Goal: Communication & Community: Answer question/provide support

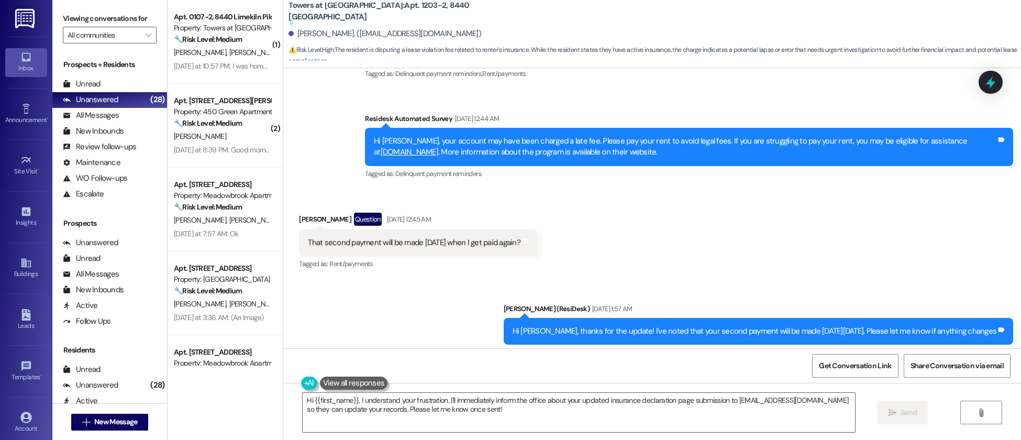
scroll to position [6430, 0]
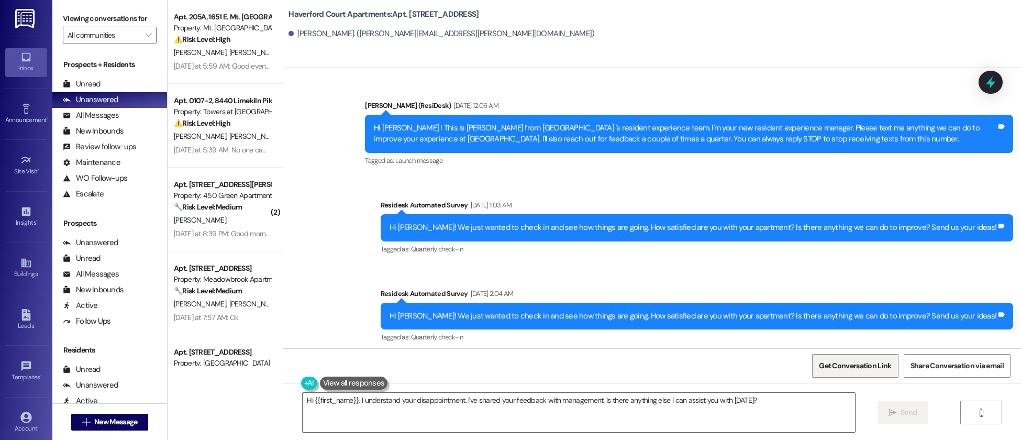
scroll to position [15621, 0]
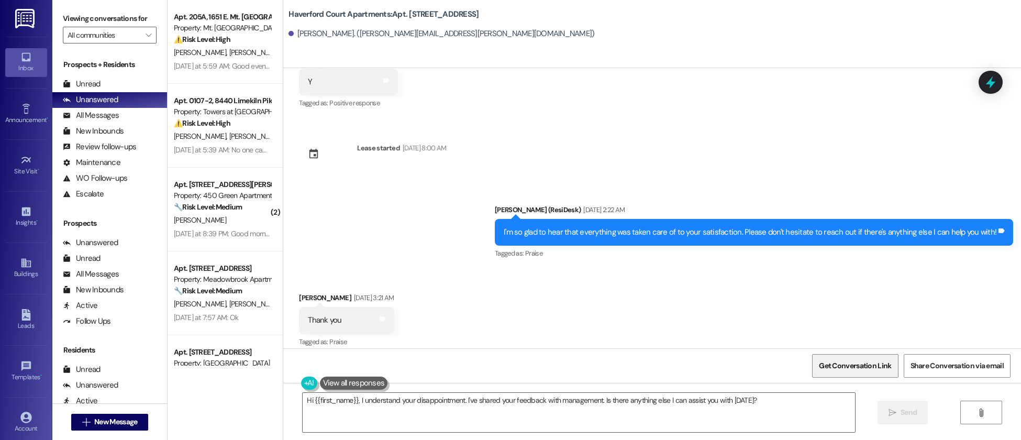
click at [863, 364] on span "Get Conversation Link" at bounding box center [855, 365] width 72 height 11
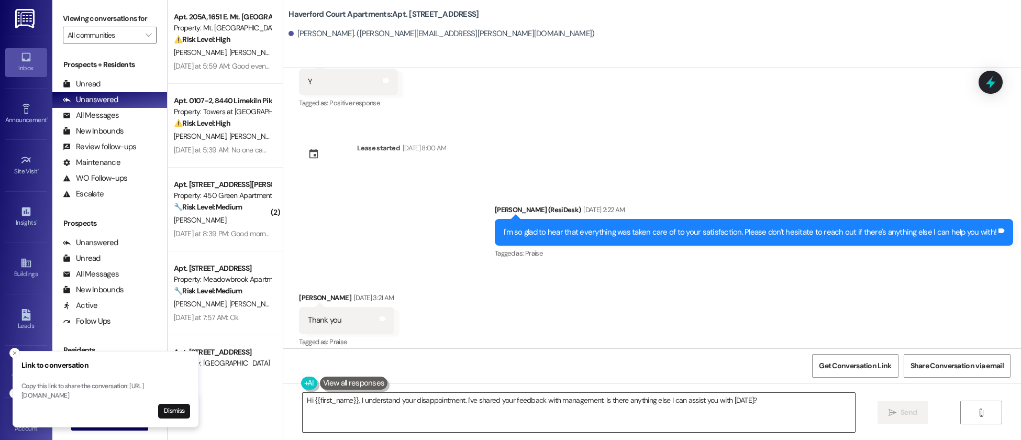
click at [536, 403] on textarea "Hi {{first_name}}, I understand your disappointment. I've shared your feedback …" at bounding box center [579, 412] width 552 height 39
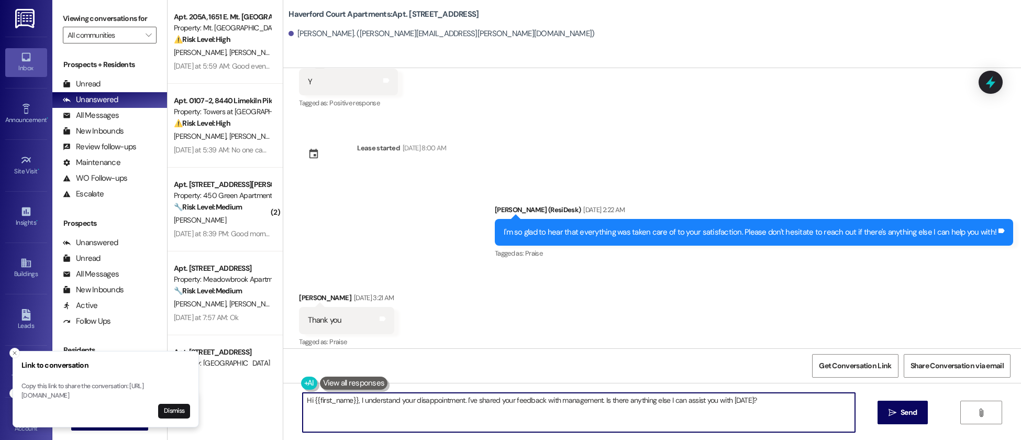
click at [536, 403] on textarea "Hi {{first_name}}, I understand your disappointment. I've shared your feedback …" at bounding box center [579, 412] width 552 height 39
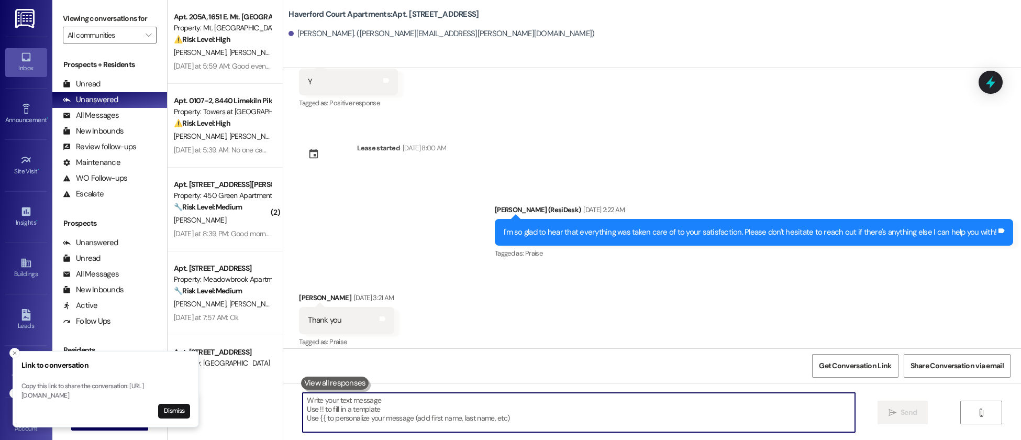
paste textarea "https://www.theresidesk.com/text/insights-conversations/650172/share-conversati…"
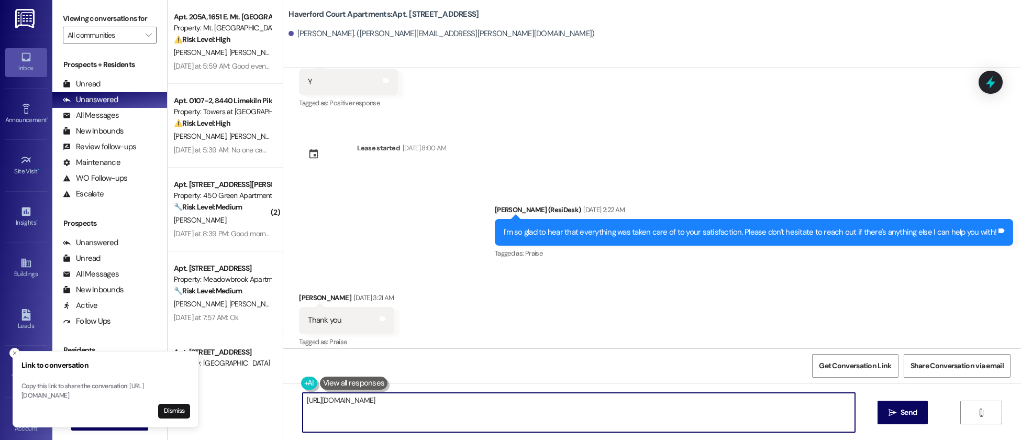
type textarea "https://www.theresidesk.com/text/insights-conversations/650172/share-conversati…"
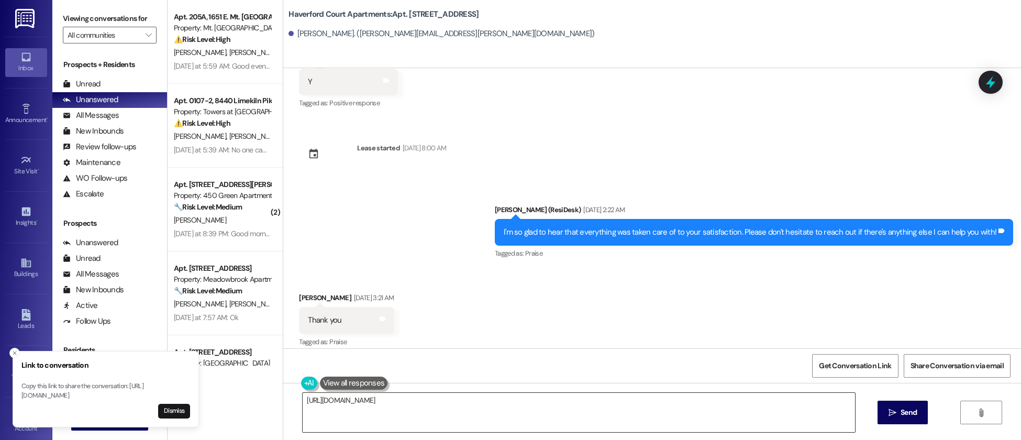
click at [520, 398] on textarea "https://www.theresidesk.com/text/insights-conversations/650172/share-conversati…" at bounding box center [579, 412] width 552 height 39
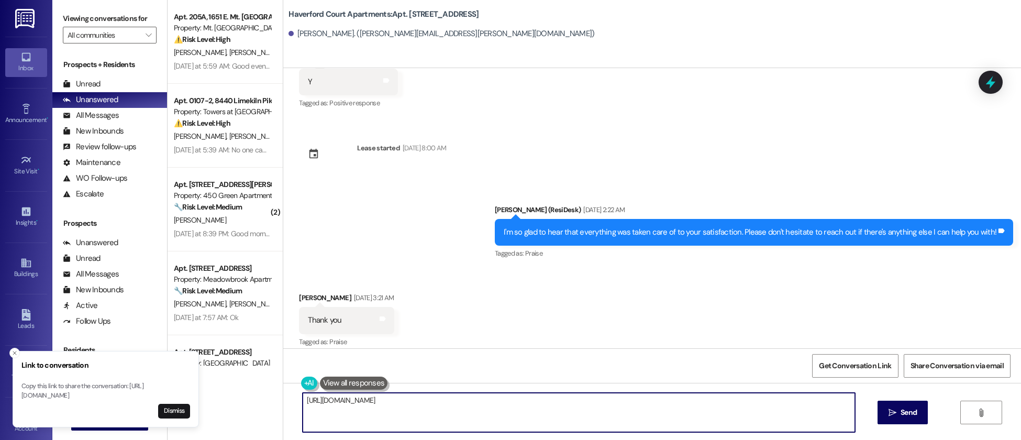
click at [520, 398] on textarea "https://www.theresidesk.com/text/insights-conversations/650172/share-conversati…" at bounding box center [579, 412] width 552 height 39
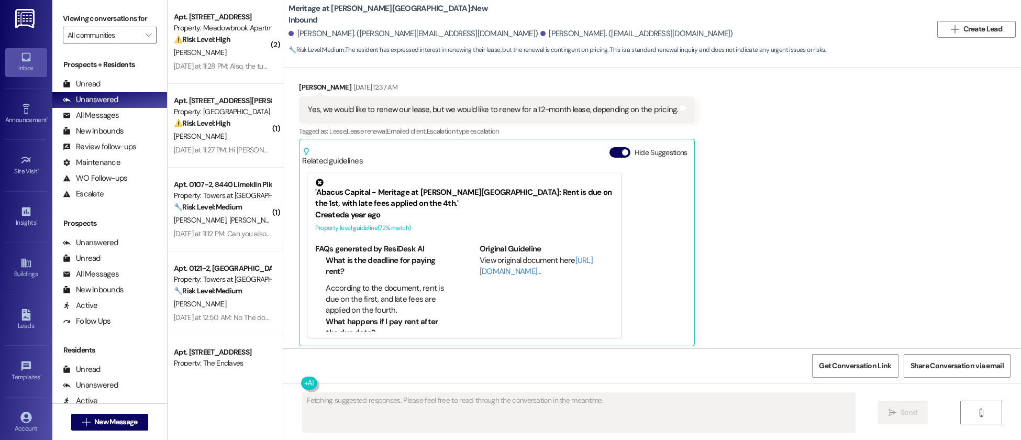
scroll to position [238, 0]
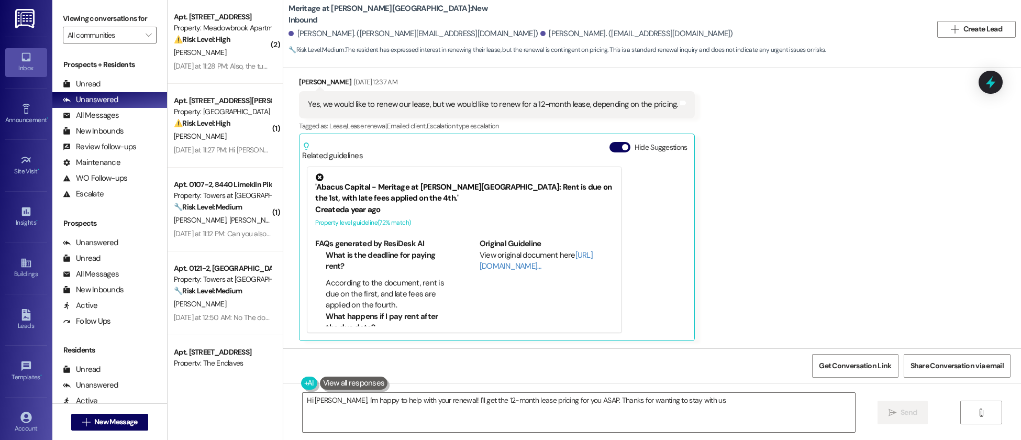
type textarea "Hi Mark, I'm happy to help with your renewal! I'll get the 12-month lease prici…"
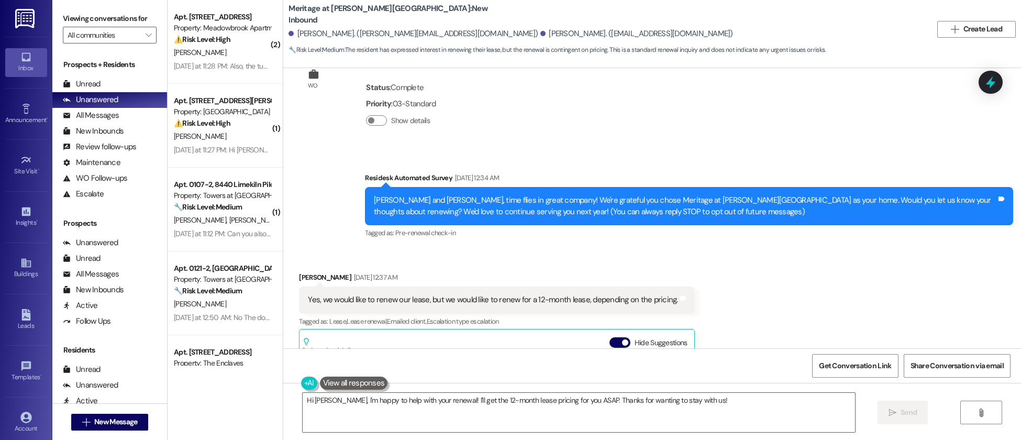
scroll to position [0, 0]
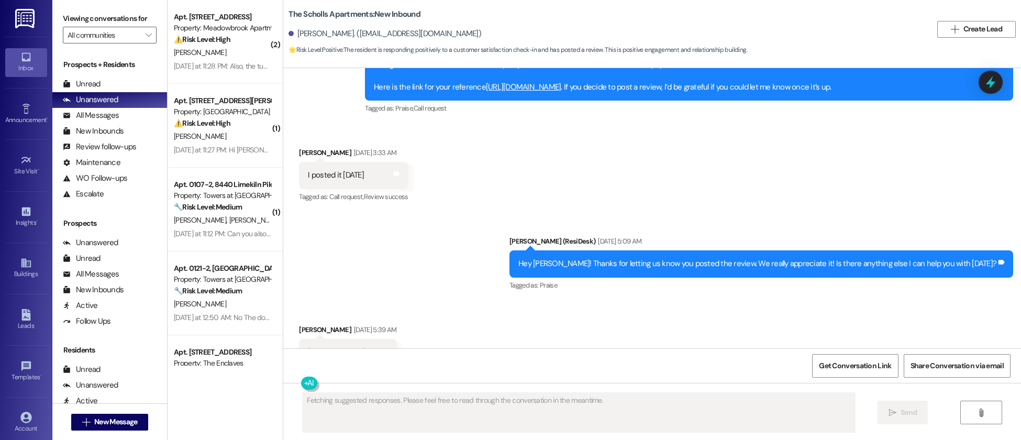
scroll to position [4352, 0]
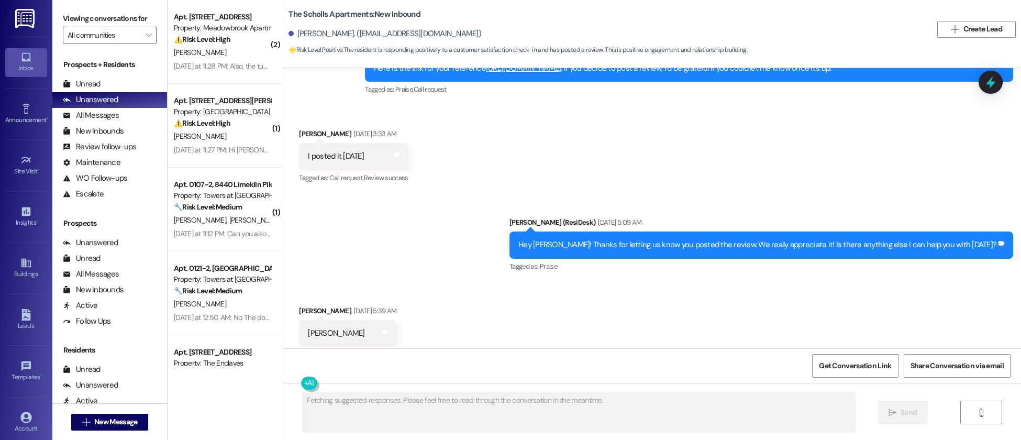
click at [756, 169] on div "Received via SMS Steven Manglona Aug 21, 2025 at 3:33 AM I posted it yesterday …" at bounding box center [652, 149] width 738 height 88
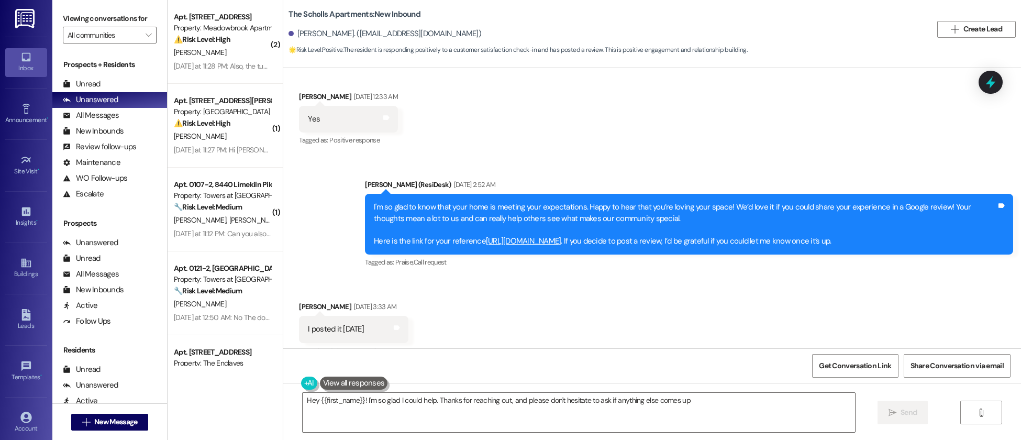
type textarea "Hey {{first_name}}! I'm so glad I could help. Thanks for reaching out, and plea…"
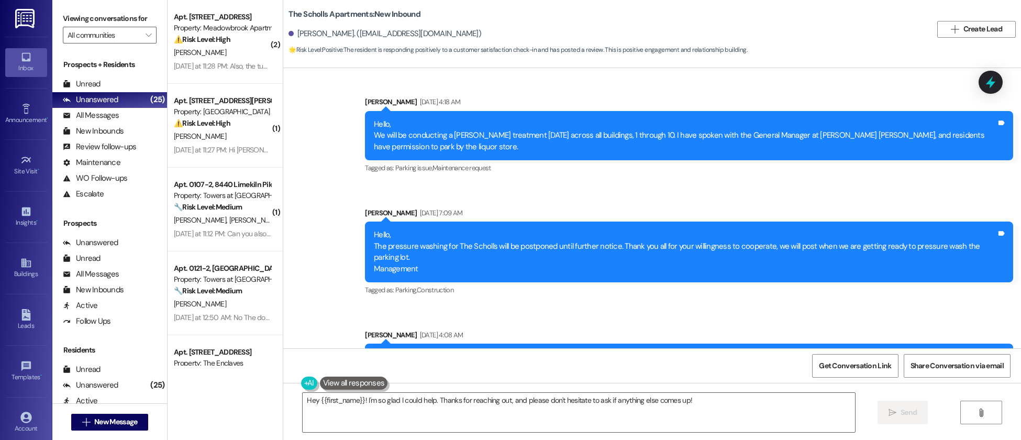
scroll to position [579, 0]
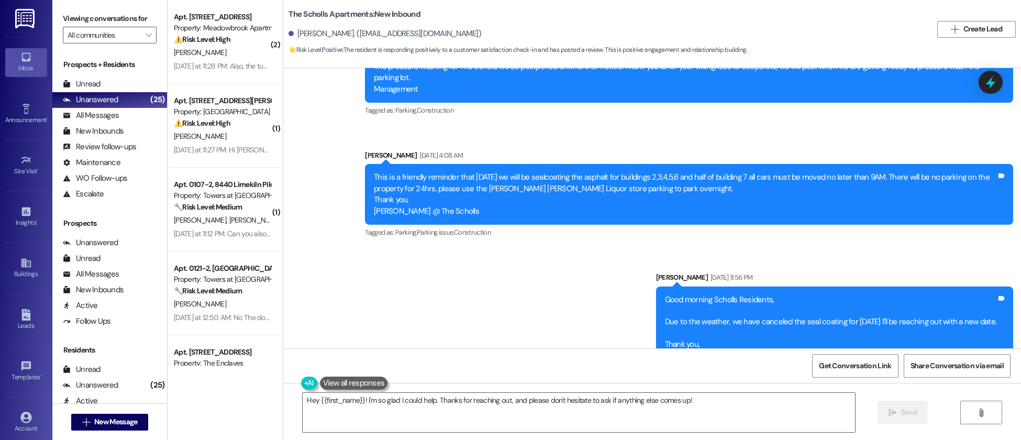
click at [715, 241] on div "Announcement, sent via SMS Marcy Gonzalez Jul 19, 2025 at 4:08 AM This is a fri…" at bounding box center [689, 195] width 664 height 106
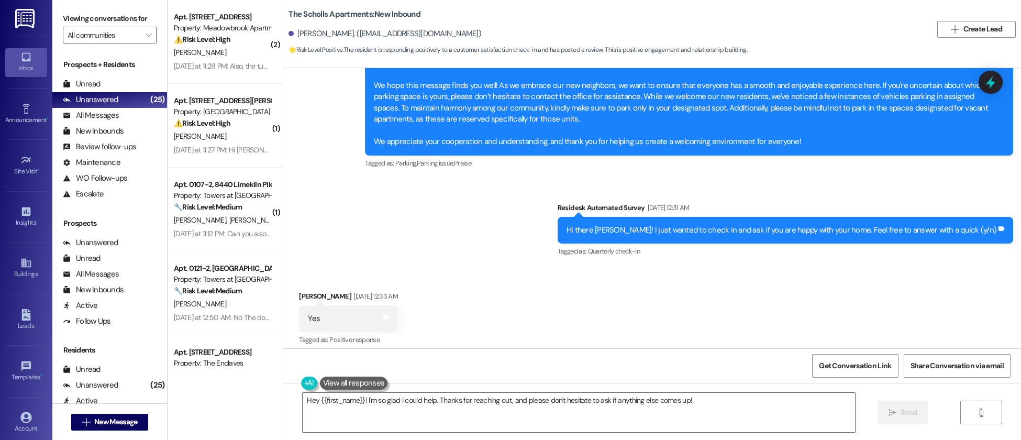
scroll to position [3979, 0]
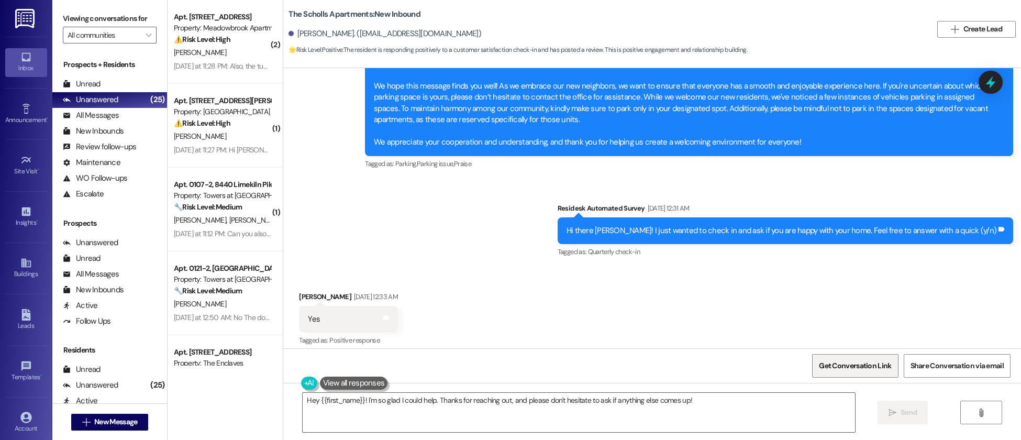
click at [845, 367] on span "Get Conversation Link" at bounding box center [855, 365] width 72 height 11
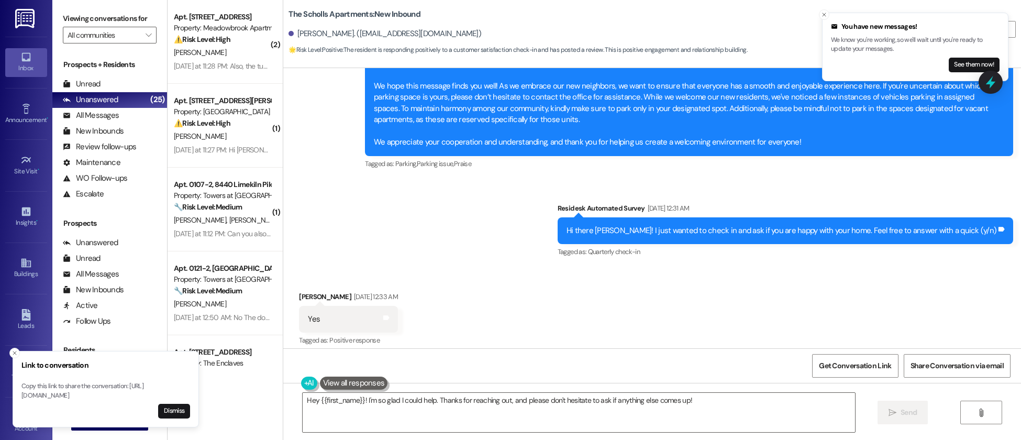
click at [593, 267] on div "Received via SMS Steven Manglona Aug 19, 2025 at 12:33 AM Yes Tags and notes Ta…" at bounding box center [652, 311] width 738 height 88
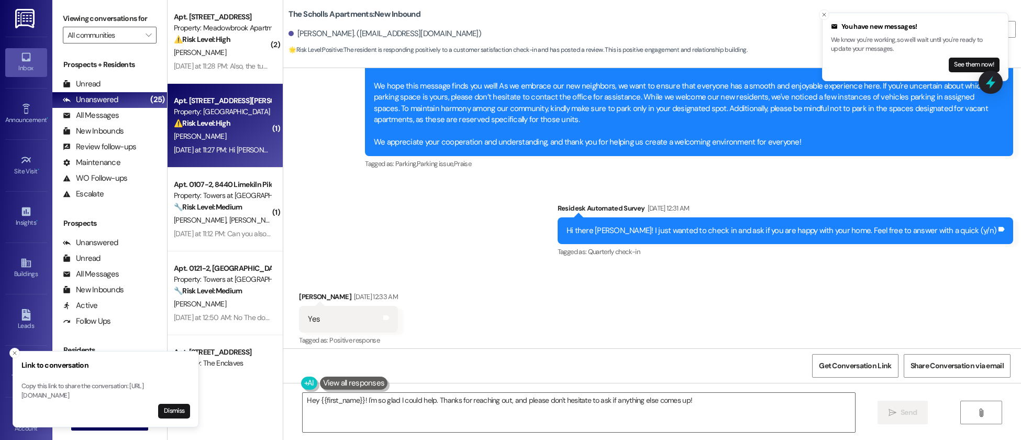
click at [255, 136] on div "J. Viskup" at bounding box center [222, 136] width 99 height 13
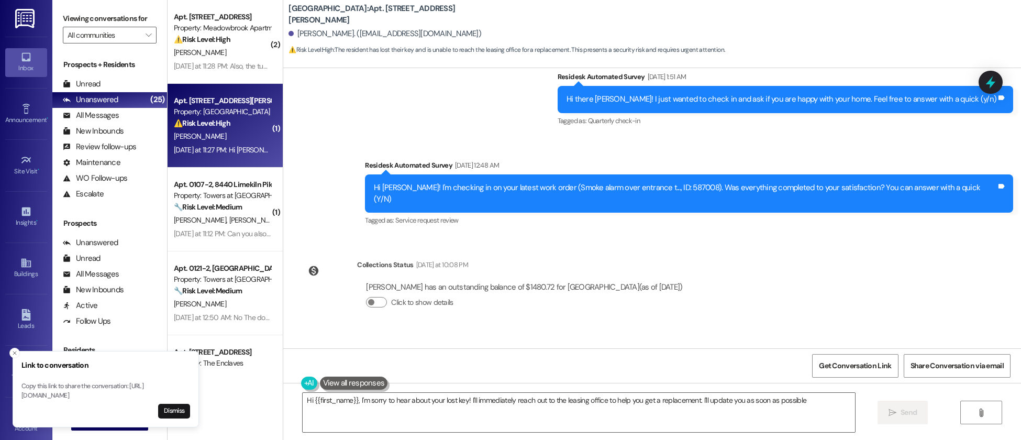
type textarea "Hi {{first_name}}, I'm sorry to hear about your lost key! I'll immediately reac…"
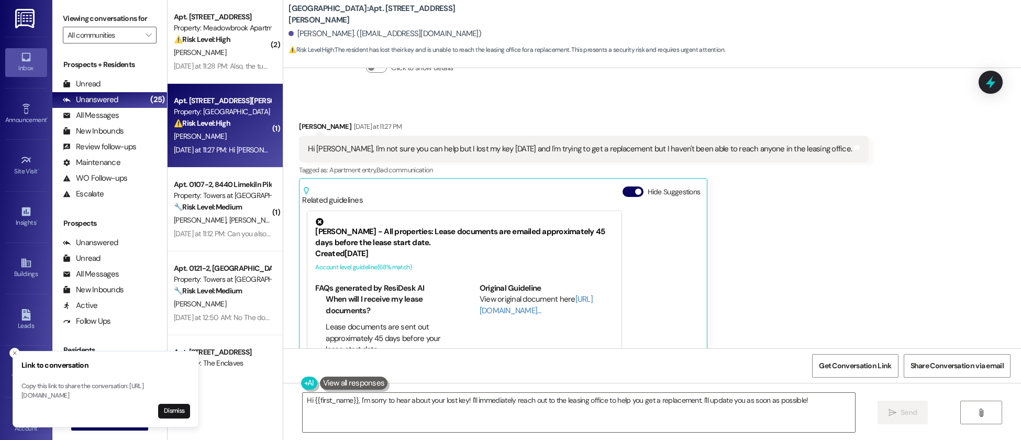
scroll to position [1887, 0]
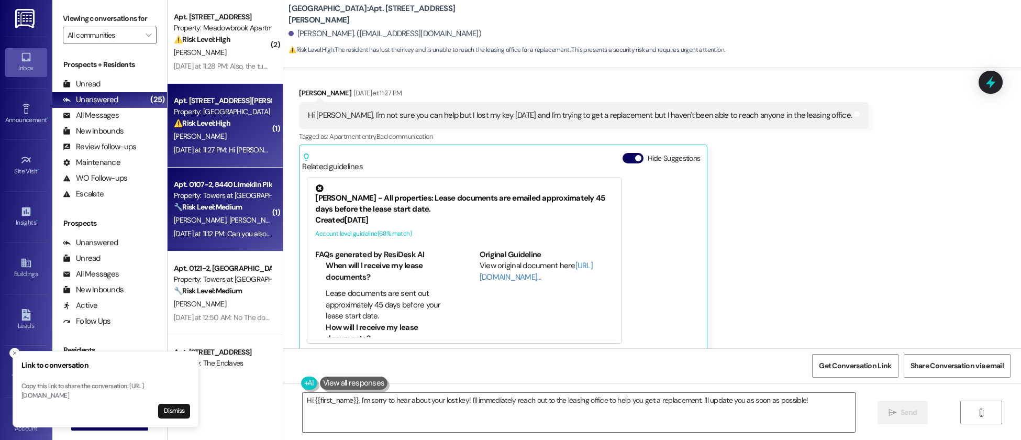
click at [218, 214] on div "N. Marshall D. Sams" at bounding box center [222, 220] width 99 height 13
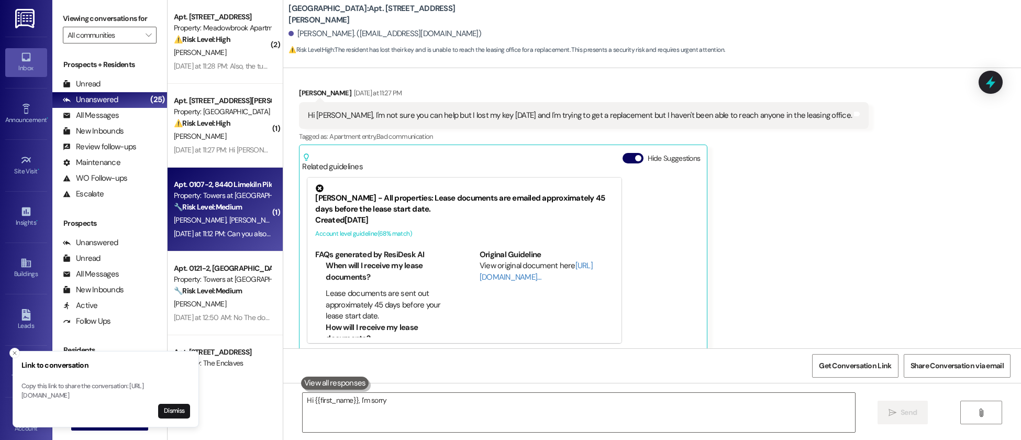
click at [218, 214] on div "N. Marshall D. Sams" at bounding box center [222, 220] width 99 height 13
type textarea "Hi {{first_name}}, I'm sorry to hear about your lost key! I'll immediately reac…"
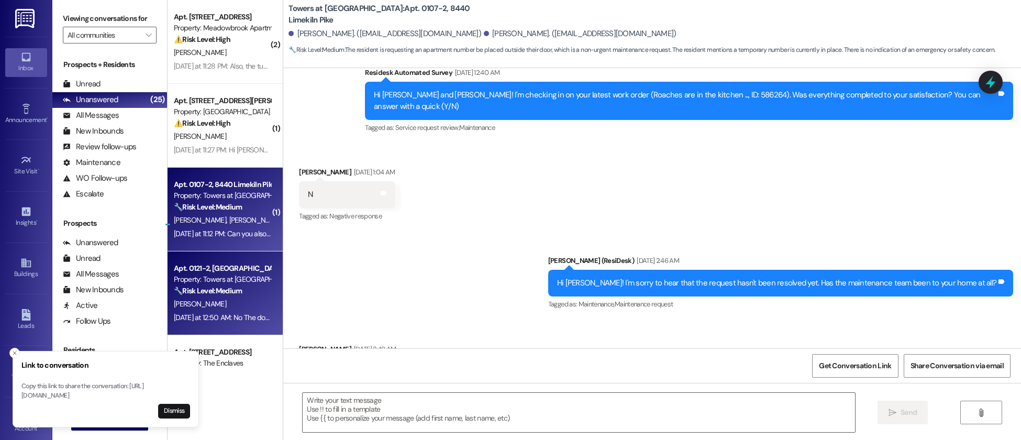
click at [220, 264] on div "Apt. 0121-2, 8440 Limekiln Pike" at bounding box center [222, 268] width 97 height 11
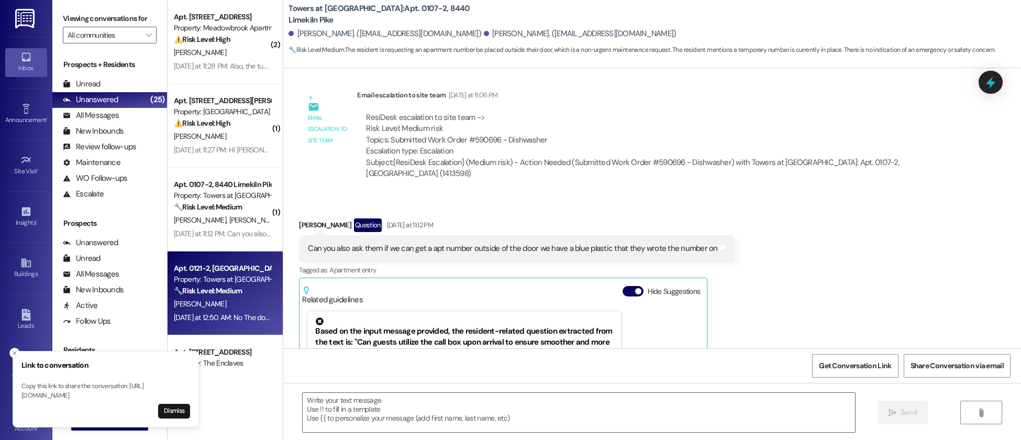
scroll to position [2745, 0]
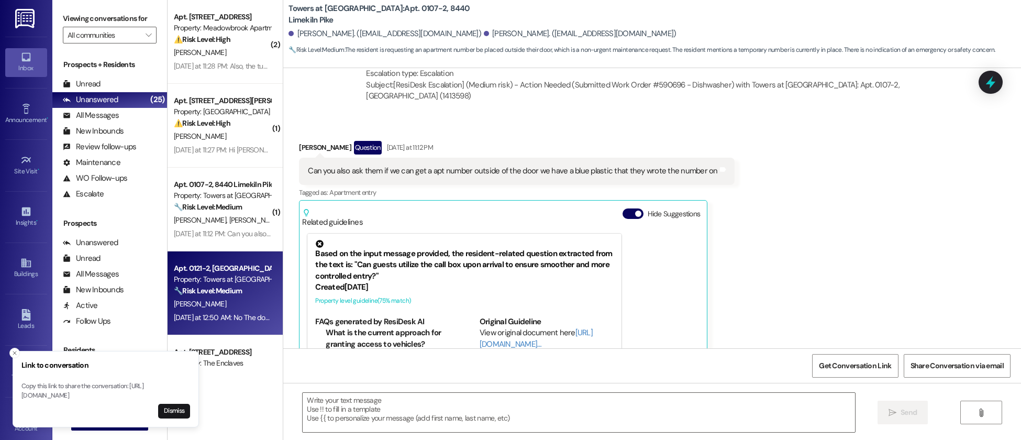
type textarea "Fetching suggested responses. Please feel free to read through the conversation…"
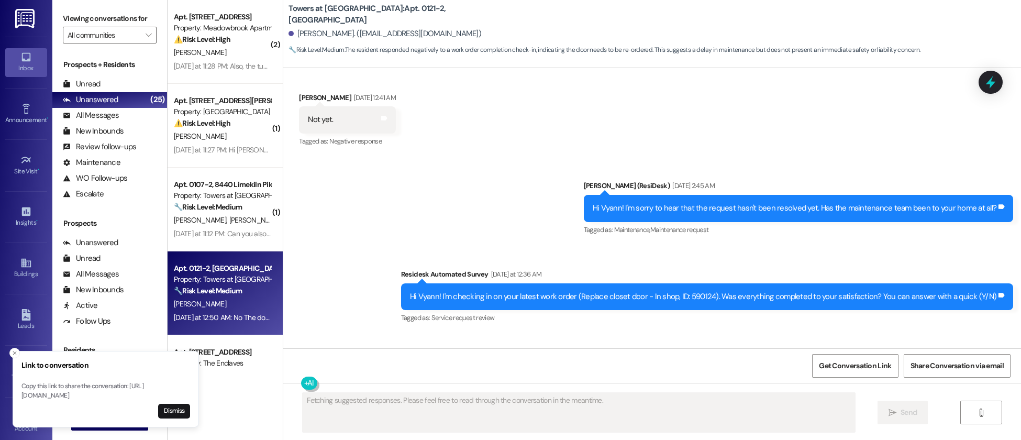
scroll to position [1522, 0]
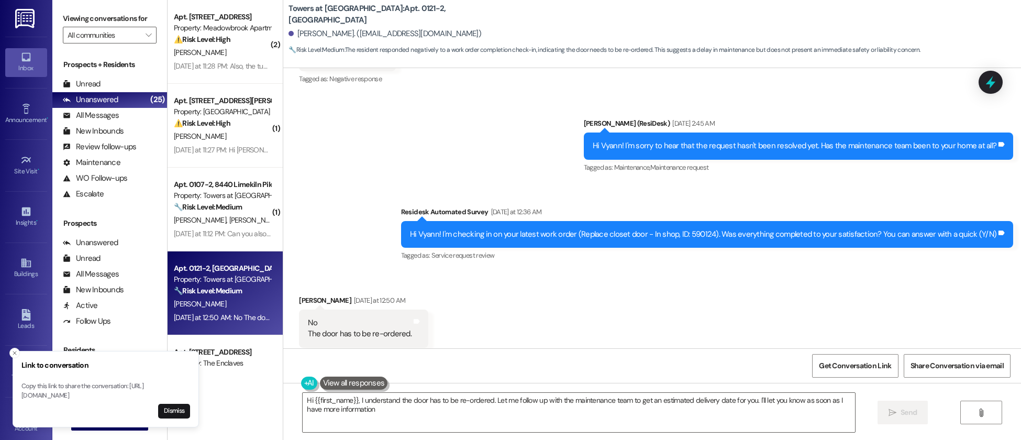
type textarea "Hi {{first_name}}, I understand the door has to be re-ordered. Let me follow up…"
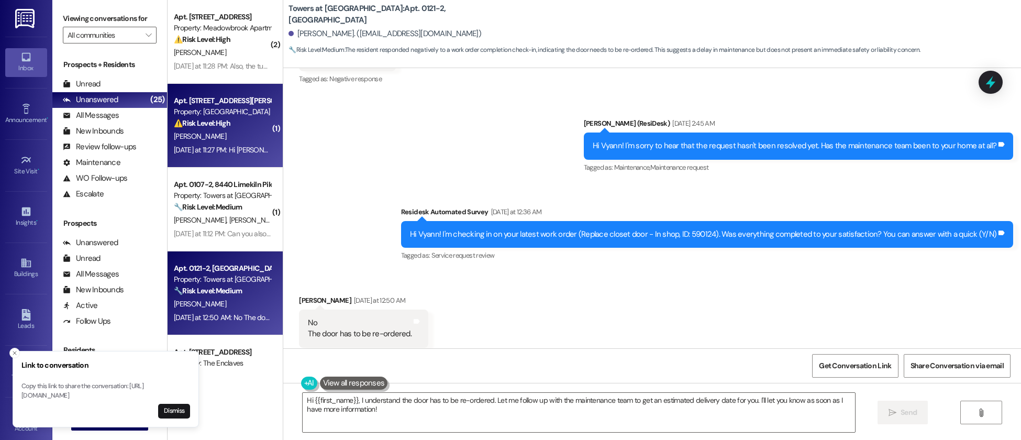
click at [211, 152] on div "Yesterday at 11:27 PM: Hi Emily, I'm not sure you can help but I lost my key ye…" at bounding box center [451, 149] width 555 height 9
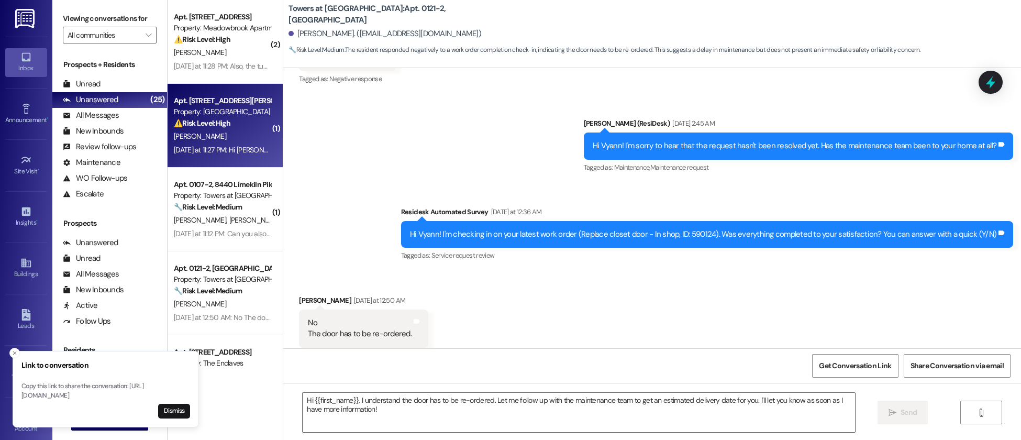
type textarea "Fetching suggested responses. Please feel free to read through the conversation…"
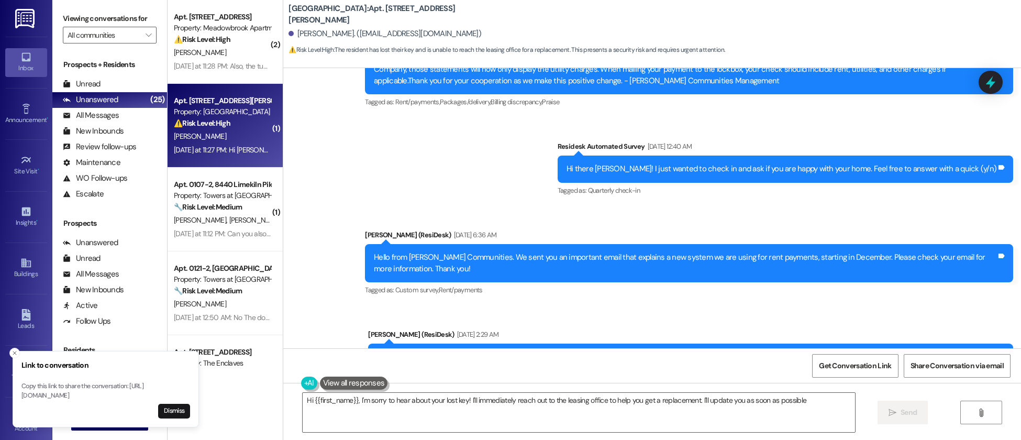
type textarea "Hi {{first_name}}, I'm sorry to hear about your lost key! I'll immediately reac…"
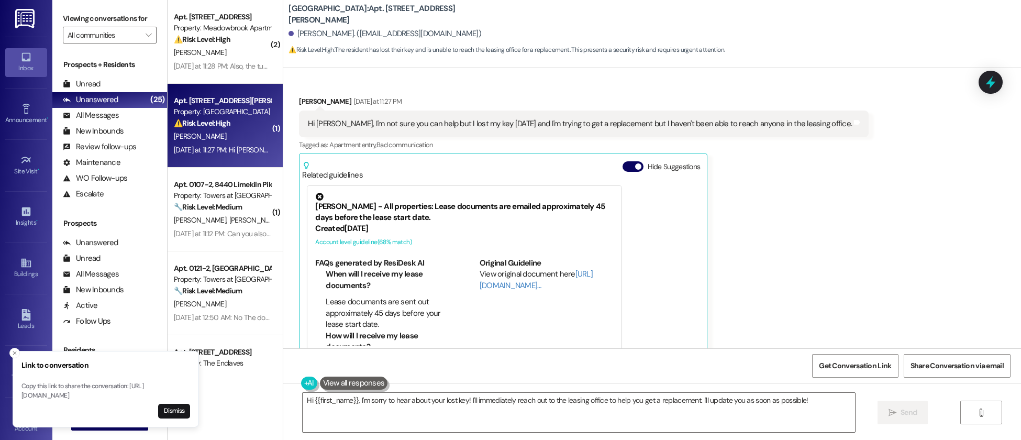
scroll to position [1887, 0]
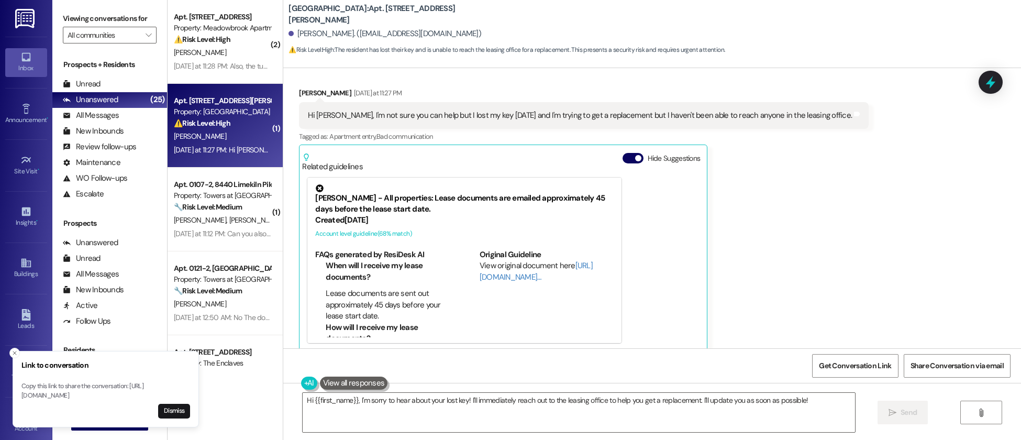
drag, startPoint x: 250, startPoint y: 197, endPoint x: 987, endPoint y: 257, distance: 739.5
click at [253, 196] on div "Property: Towers at [GEOGRAPHIC_DATA]" at bounding box center [222, 195] width 97 height 11
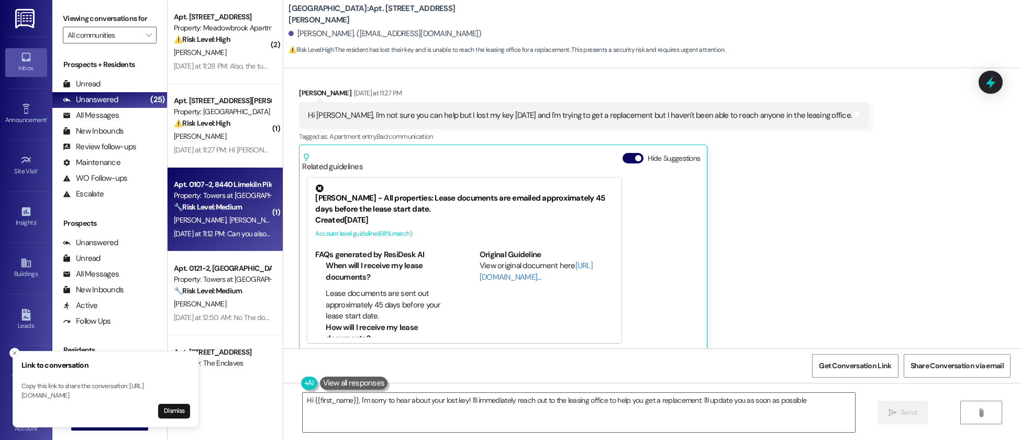
type textarea "Hi {{first_name}}, I'm sorry to hear about your lost key! I'll immediately reac…"
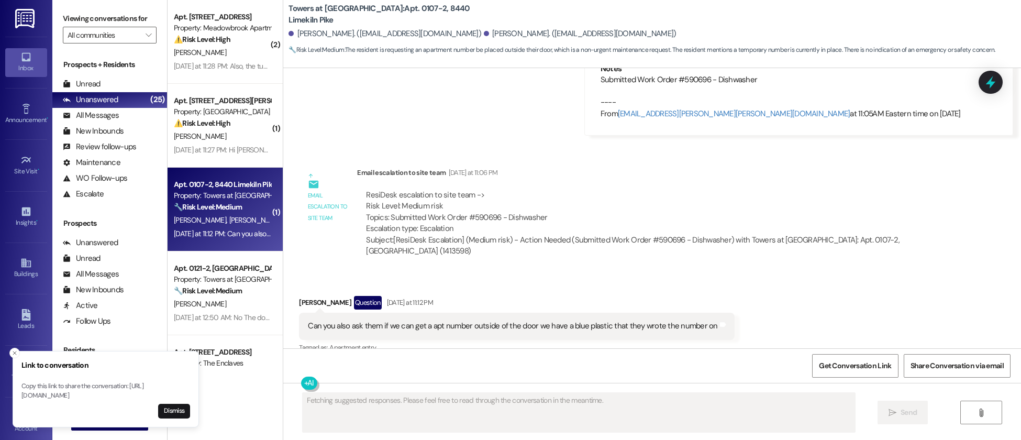
scroll to position [2745, 0]
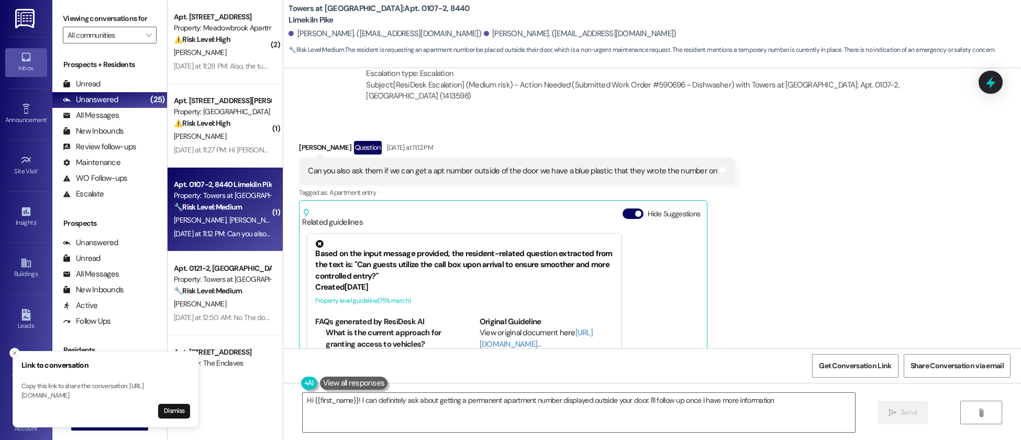
type textarea "Hi {{first_name}}! I can definitely ask about getting a permanent apartment num…"
click at [177, 414] on button "Dismiss" at bounding box center [174, 411] width 32 height 15
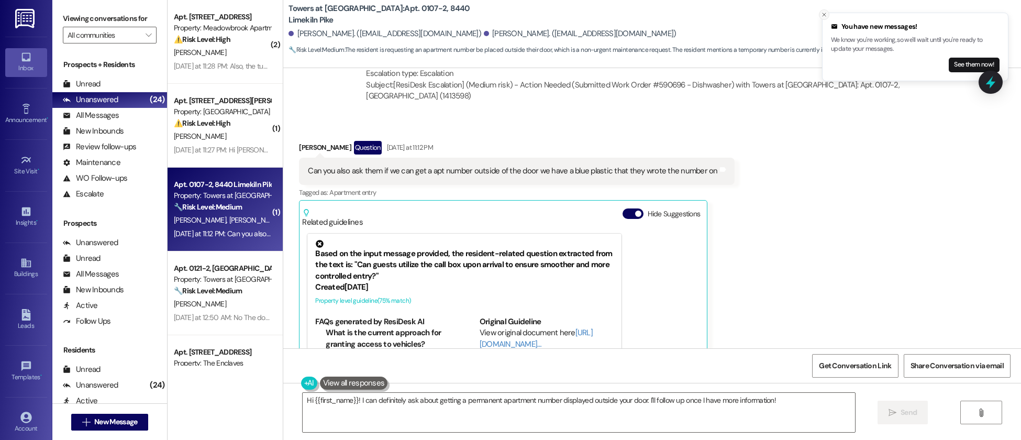
click at [824, 14] on icon "Close toast" at bounding box center [824, 15] width 6 height 6
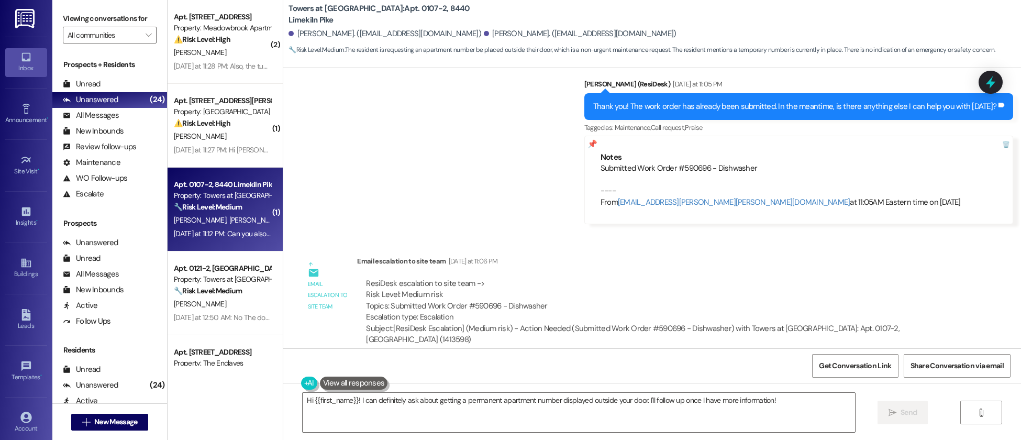
scroll to position [2225, 0]
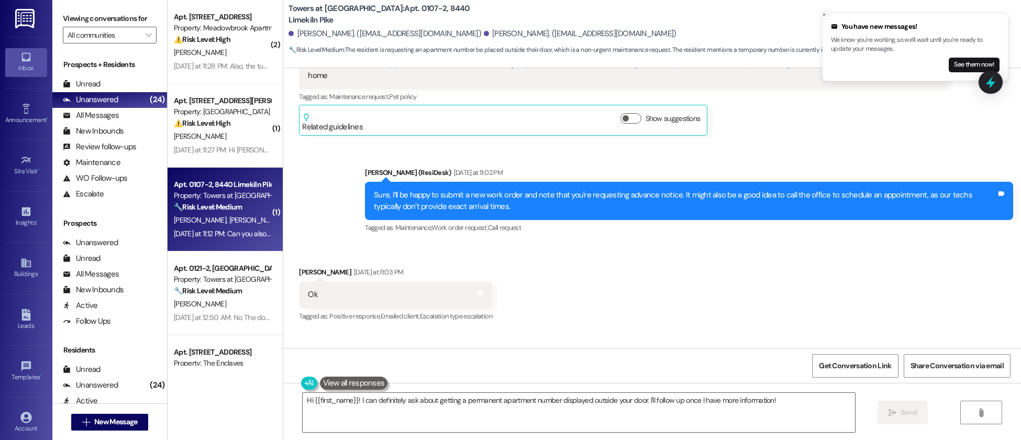
click at [826, 16] on icon "Close toast" at bounding box center [824, 15] width 6 height 6
click at [958, 63] on button "See them now!" at bounding box center [974, 65] width 51 height 15
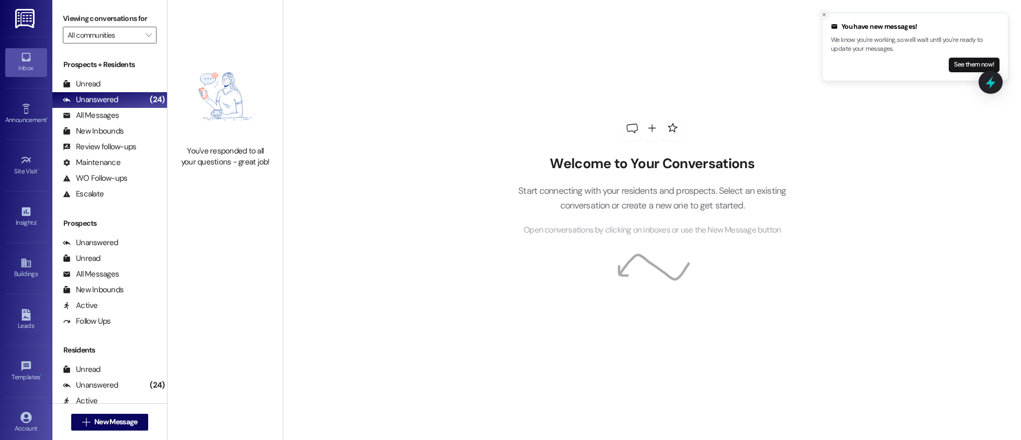
click at [827, 15] on icon "Close toast" at bounding box center [824, 15] width 6 height 6
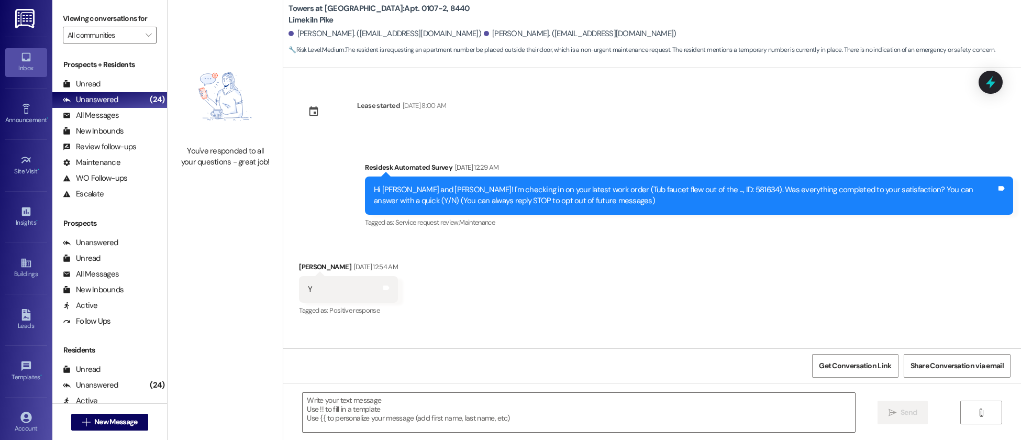
scroll to position [2745, 0]
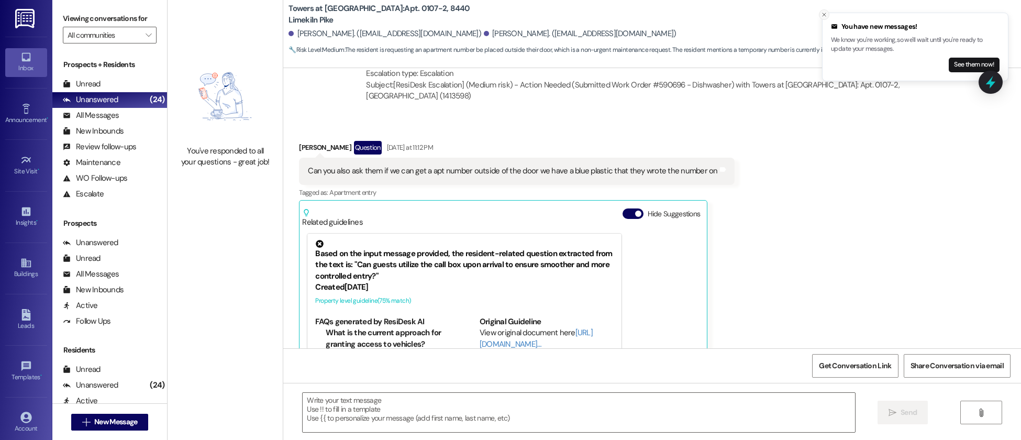
click at [824, 14] on icon "Close toast" at bounding box center [824, 15] width 6 height 6
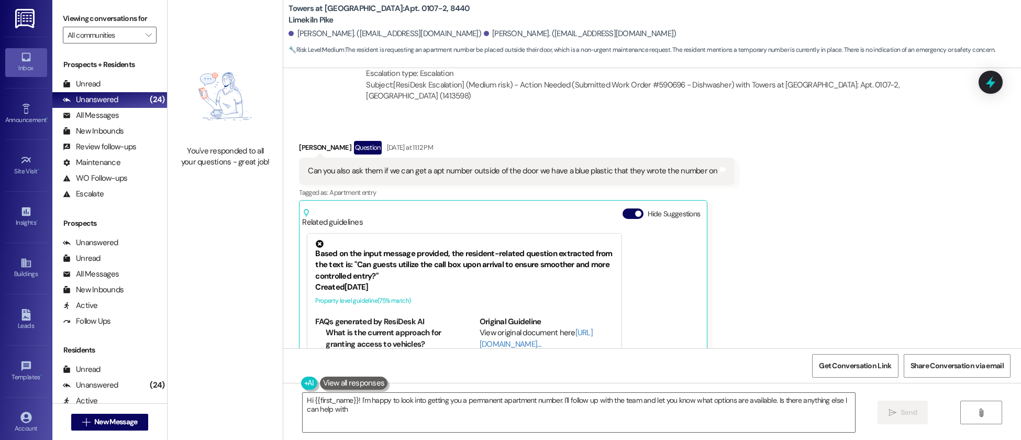
type textarea "Hi {{first_name}}! I'm happy to look into getting you a permanent apartment num…"
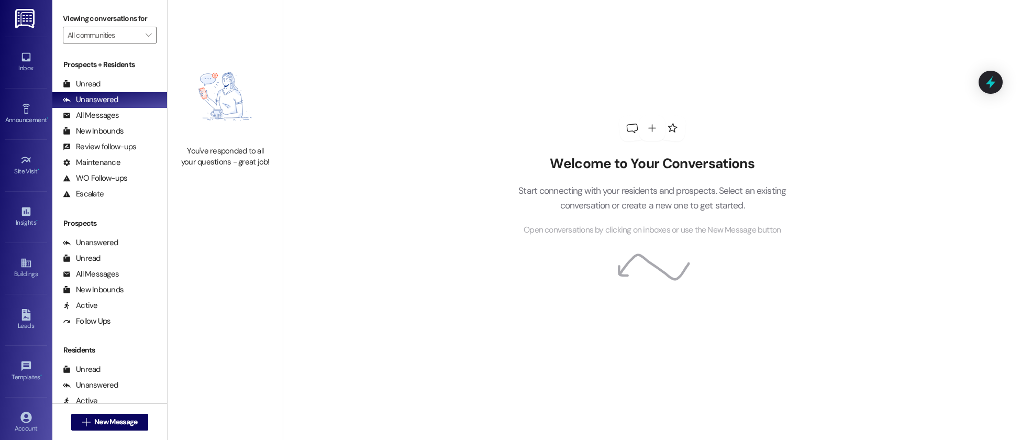
click at [767, 86] on div "Welcome to Your Conversations Start connecting with your residents and prospect…" at bounding box center [652, 176] width 314 height 352
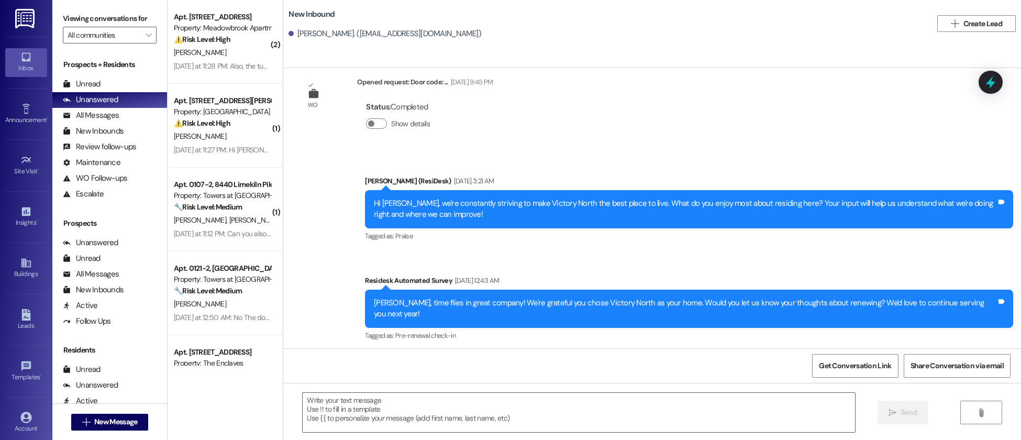
type textarea "Fetching suggested responses. Please feel free to read through the conversation…"
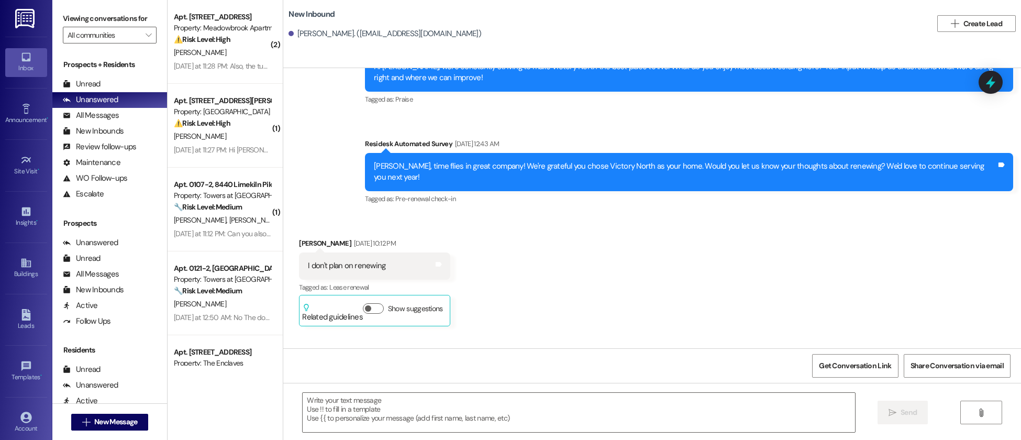
scroll to position [190, 0]
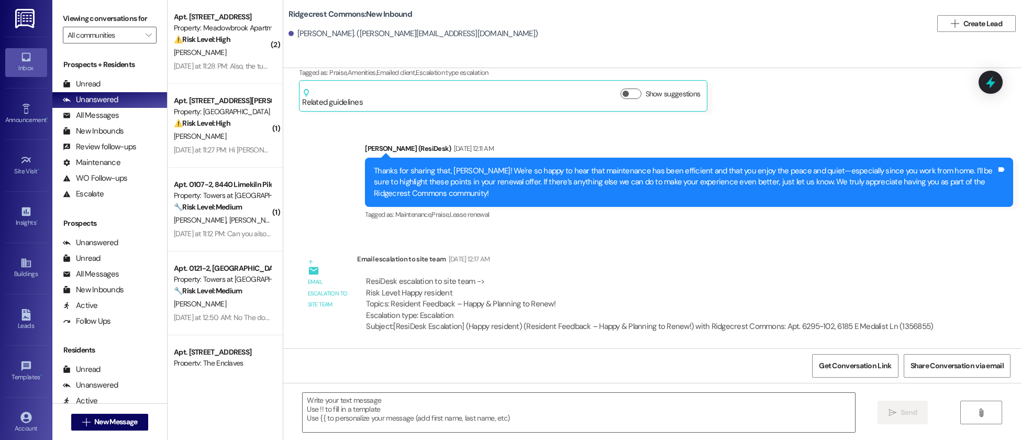
type textarea "Fetching suggested responses. Please feel free to read through the conversation…"
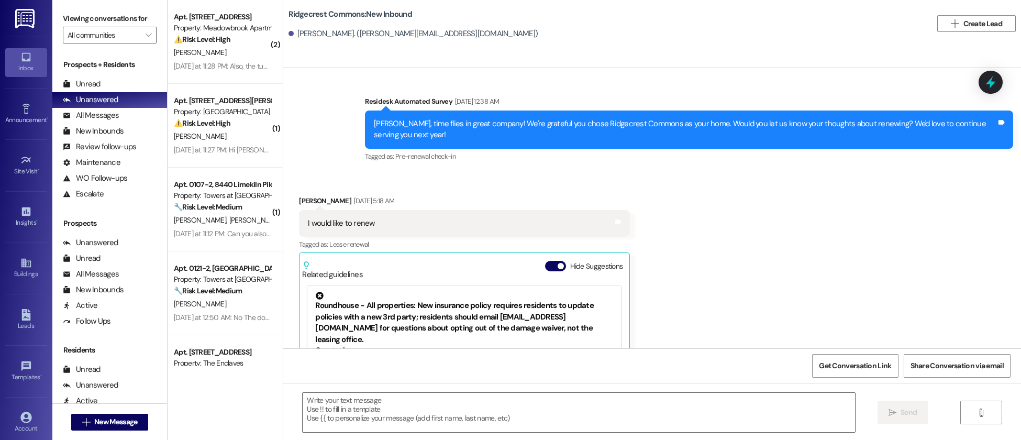
scroll to position [854, 0]
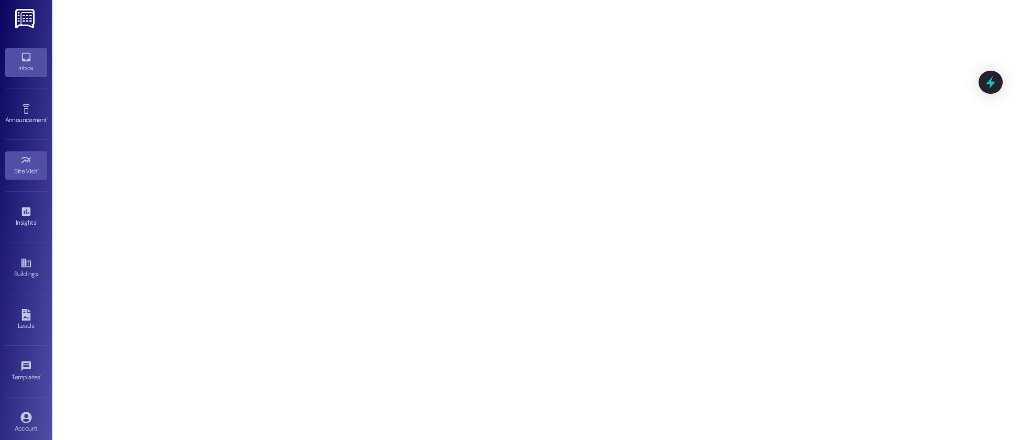
click at [24, 60] on icon at bounding box center [25, 57] width 9 height 9
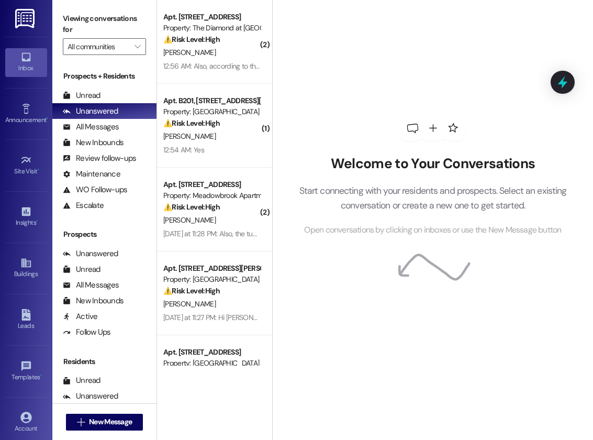
click at [514, 29] on div "Welcome to Your Conversations Start connecting with your residents and prospect…" at bounding box center [433, 176] width 314 height 352
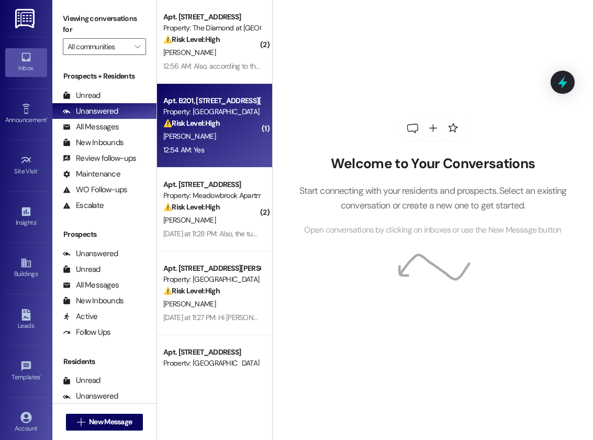
click at [185, 138] on span "[PERSON_NAME]" at bounding box center [189, 135] width 52 height 9
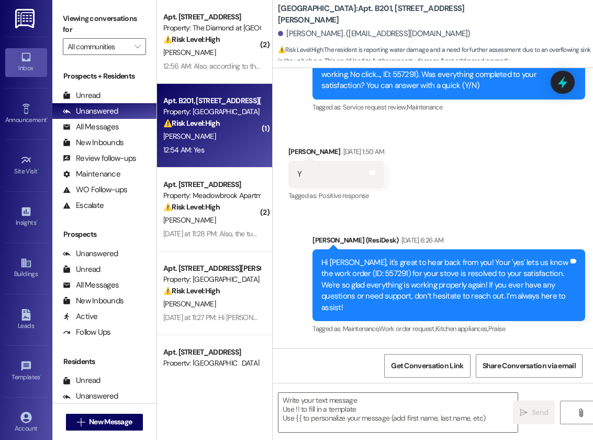
type textarea "Fetching suggested responses. Please feel free to read through the conversation…"
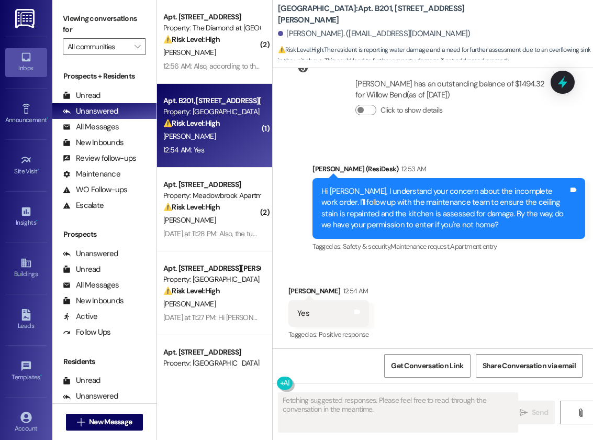
scroll to position [2149, 0]
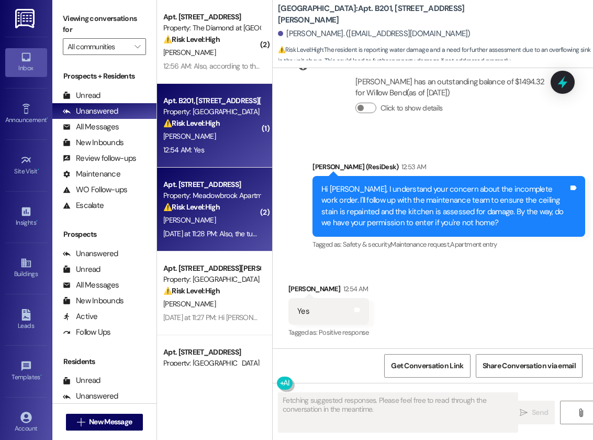
click at [228, 210] on div "⚠️ Risk Level: High The resident reports that the ceiling repair was not comple…" at bounding box center [211, 207] width 97 height 11
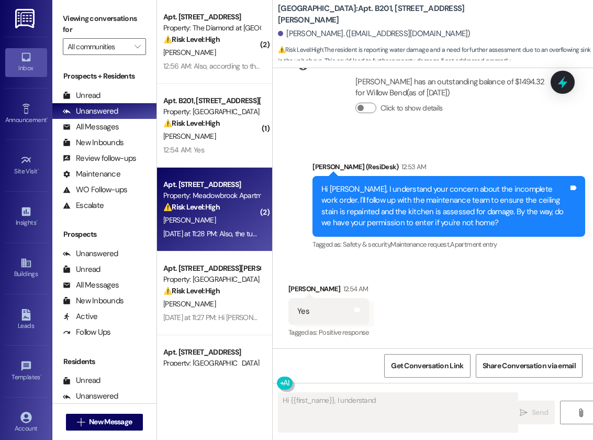
scroll to position [1474, 0]
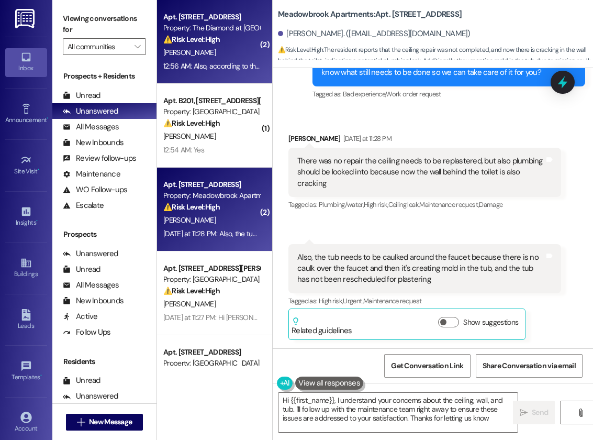
type textarea "Hi {{first_name}}, I understand your concerns about the ceiling, wall, and tub.…"
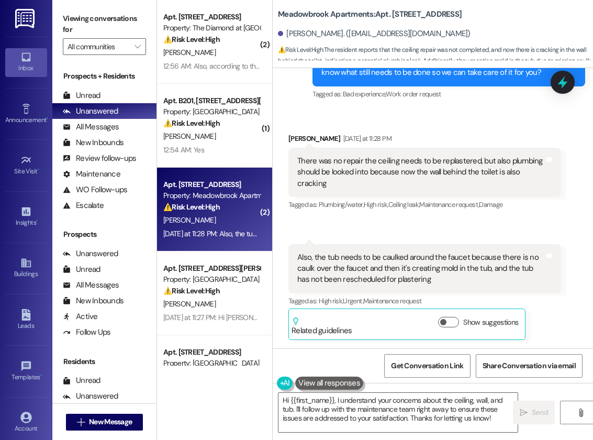
click at [440, 152] on div "There was no repair the ceiling needs to be replastered, but also plumbing shou…" at bounding box center [424, 172] width 273 height 49
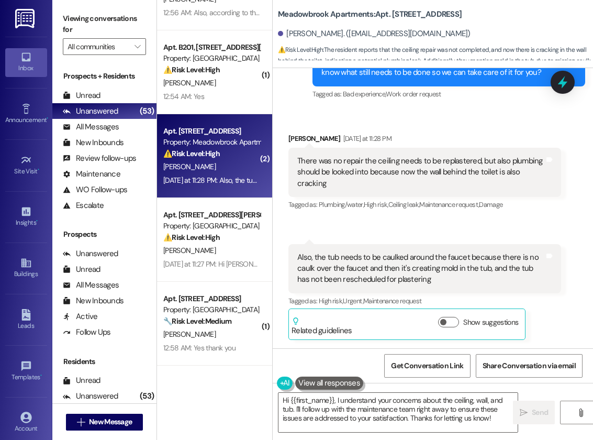
scroll to position [61, 0]
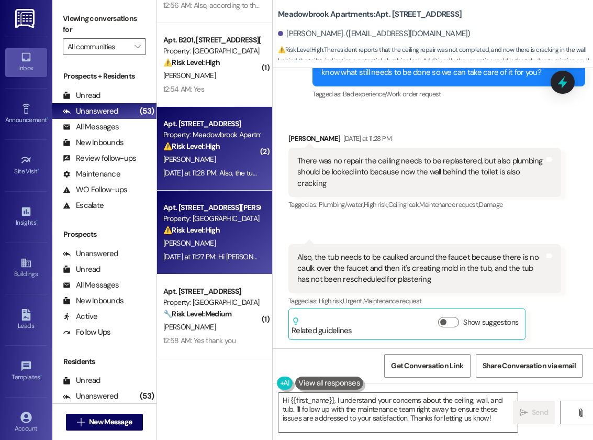
click at [214, 236] on div "Apt. C116, 440 W. Sedgwick St Property: Sedgwick Gardens ⚠️ Risk Level: High Th…" at bounding box center [211, 219] width 99 height 36
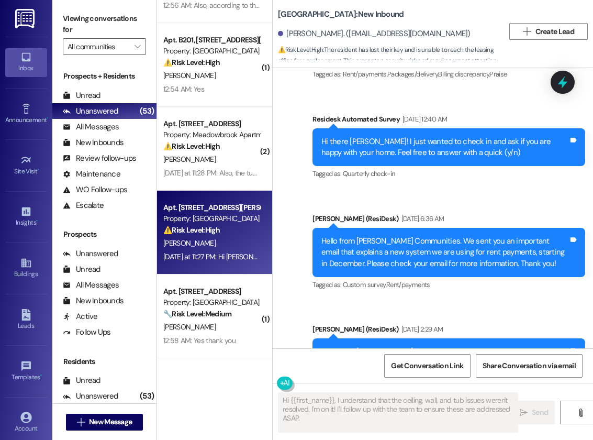
type textarea "Fetching suggested responses. Please feel free to read through the conversation…"
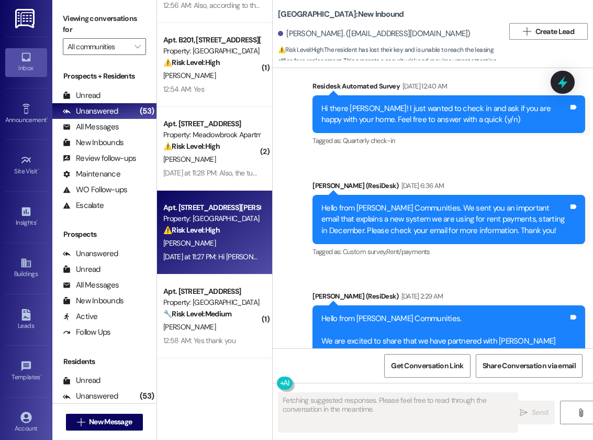
scroll to position [175, 0]
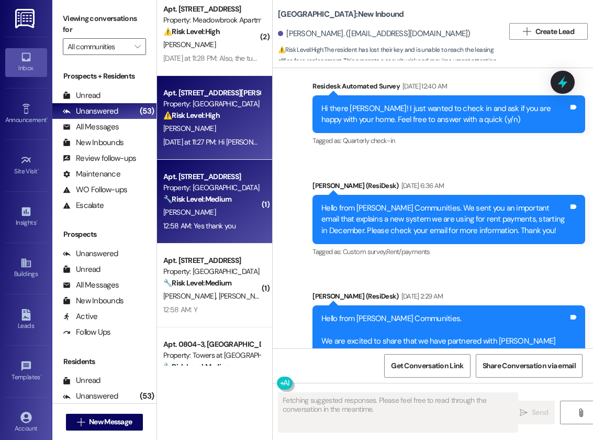
click at [227, 208] on div "G. Clifton" at bounding box center [211, 212] width 99 height 13
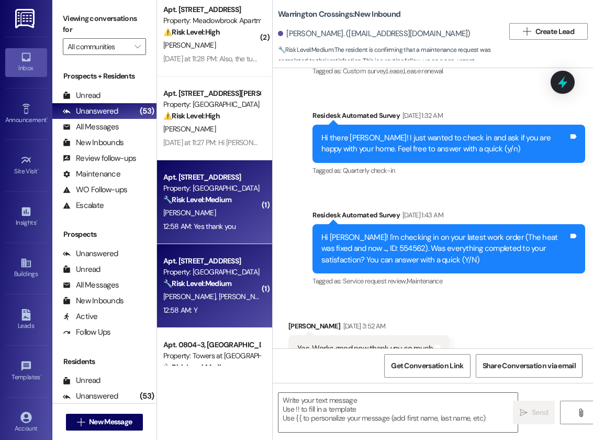
type textarea "Fetching suggested responses. Please feel free to read through the conversation…"
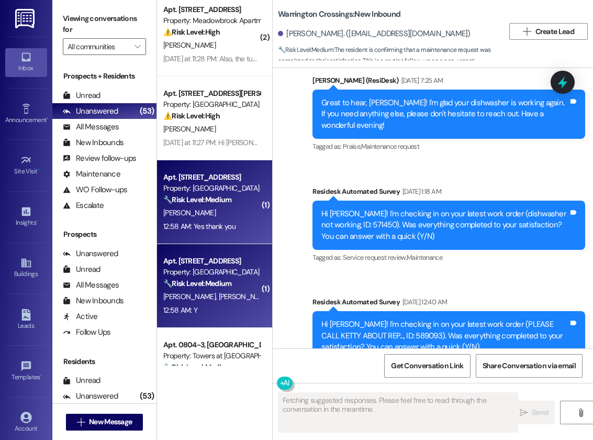
click at [217, 263] on div "Apt. A310, 6901 Old York Rd" at bounding box center [211, 260] width 97 height 11
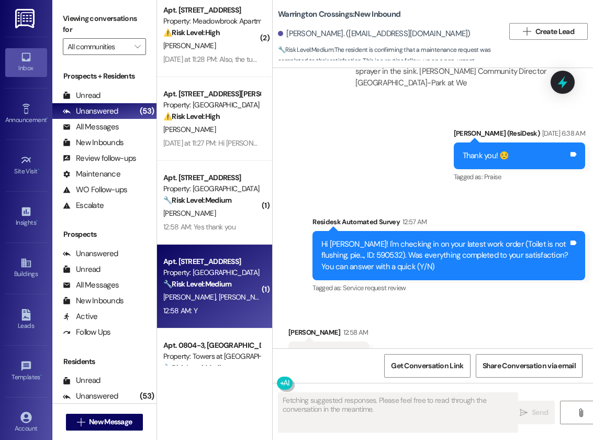
scroll to position [307, 0]
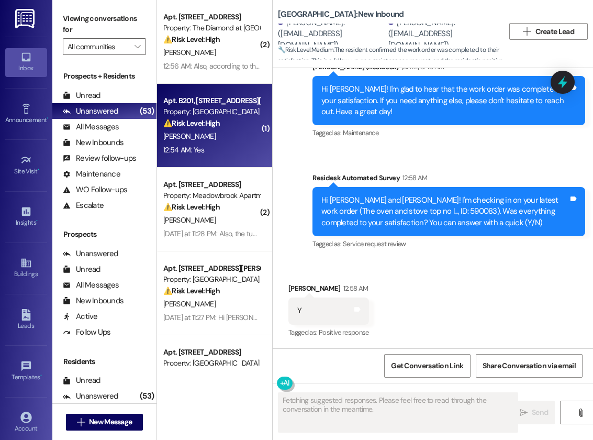
click at [214, 141] on div "( 2 ) Apt. 429, 723 Wheatland St Property: The Diamond at Phoenixville ⚠️ Risk …" at bounding box center [214, 182] width 115 height 365
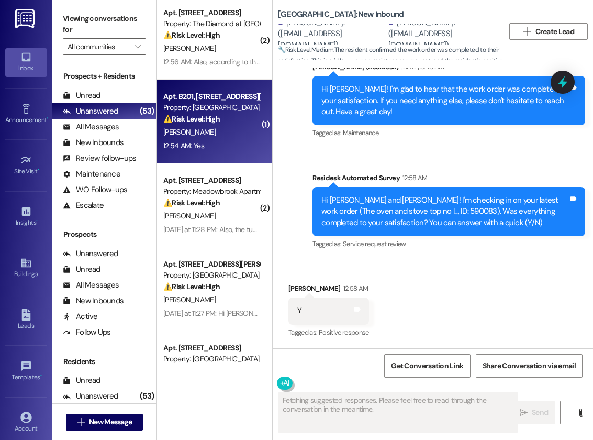
scroll to position [7, 0]
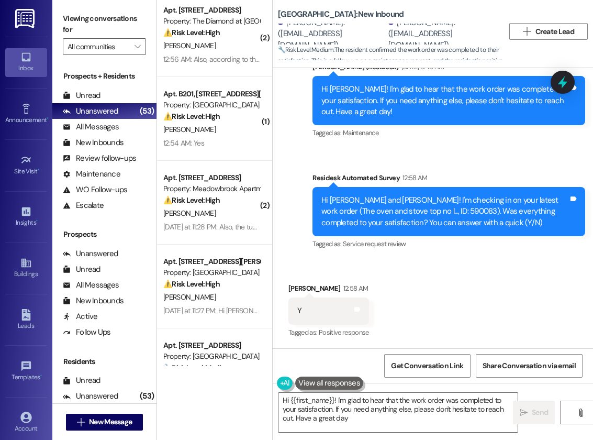
type textarea "Hi {{first_name}}! I'm glad to hear that the work order was completed to your s…"
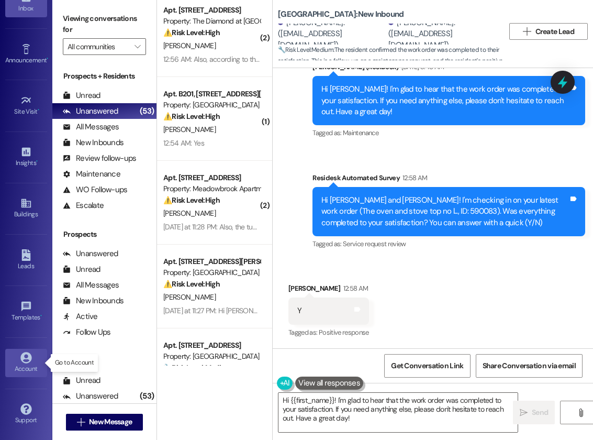
click at [25, 359] on icon at bounding box center [26, 358] width 12 height 12
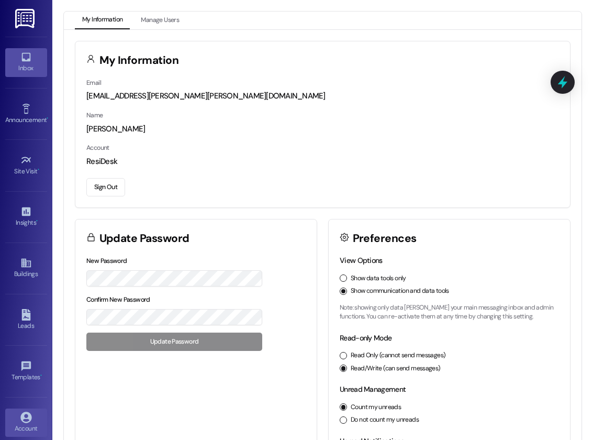
click at [26, 49] on link "Inbox" at bounding box center [26, 62] width 42 height 28
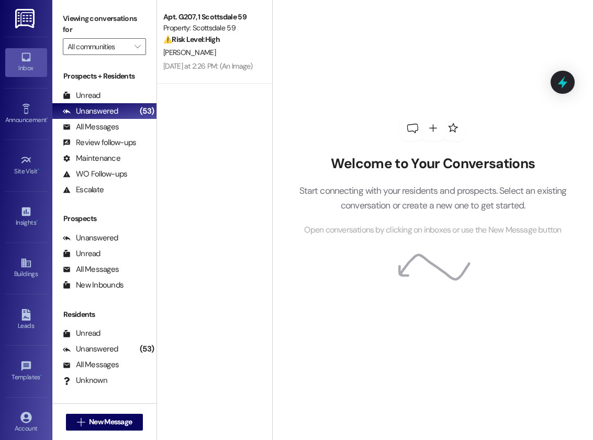
click at [366, 118] on div "Welcome to Your Conversations Start connecting with your residents and prospect…" at bounding box center [433, 176] width 314 height 352
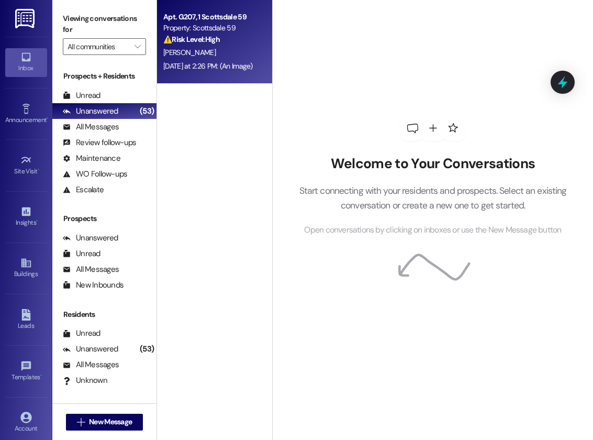
click at [239, 58] on div "V. Abdelnour" at bounding box center [211, 52] width 99 height 13
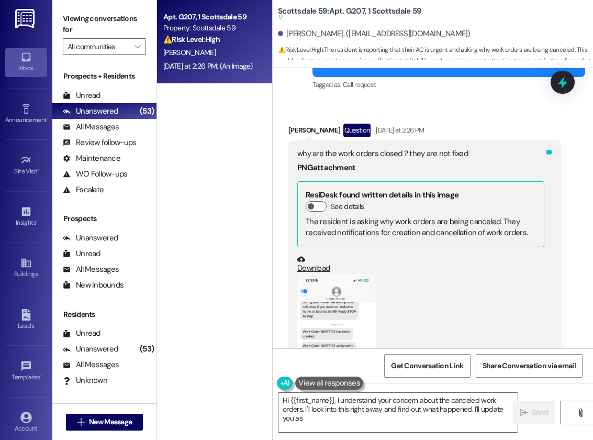
scroll to position [2396, 0]
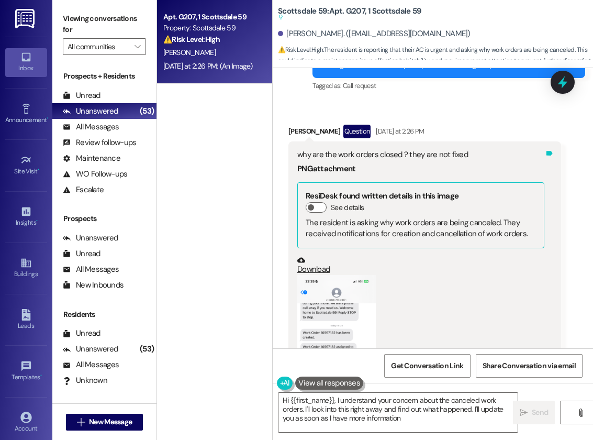
type textarea "Hi {{first_name}}, I understand your concern about the canceled work orders. I'…"
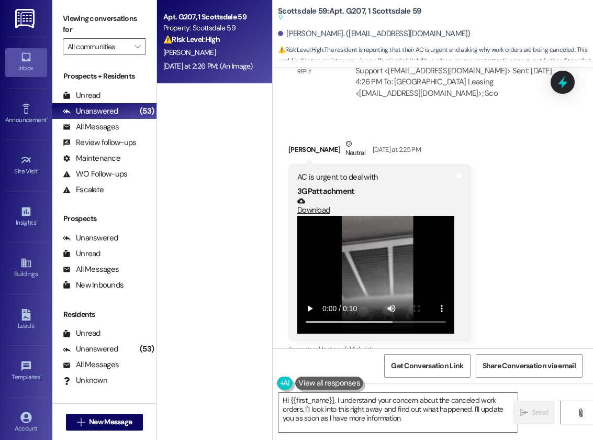
scroll to position [1971, 0]
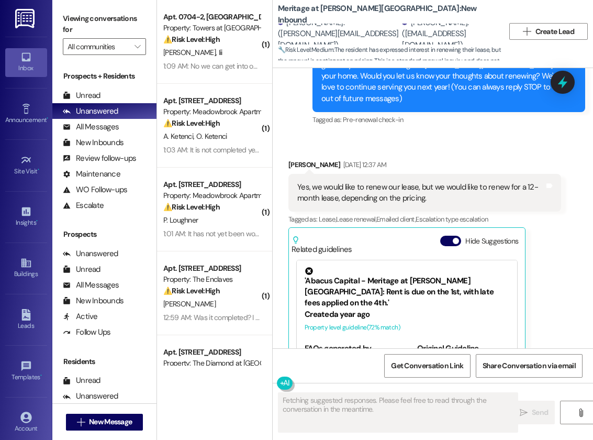
scroll to position [272, 0]
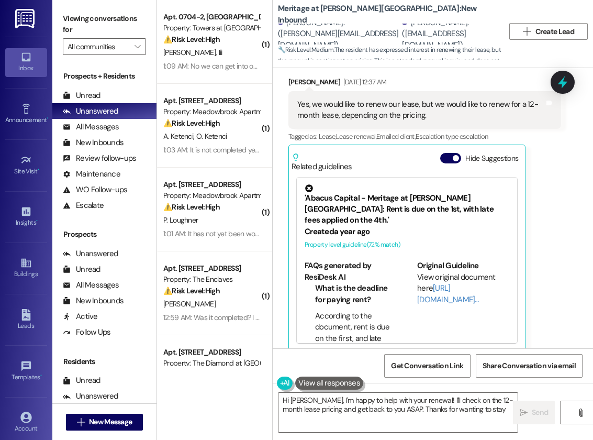
type textarea "Hi [PERSON_NAME], I'm happy to help with your renewal! I'll check on the 12-mon…"
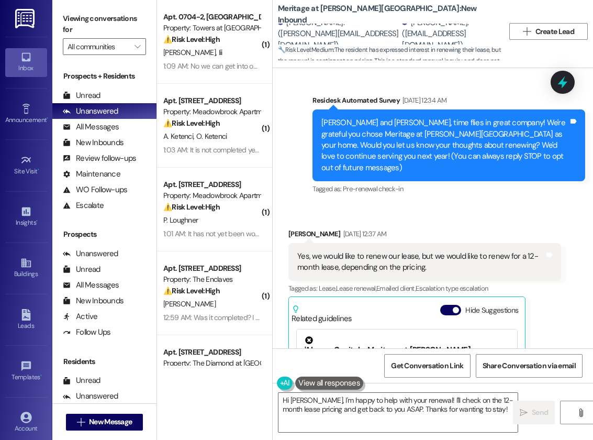
scroll to position [523, 0]
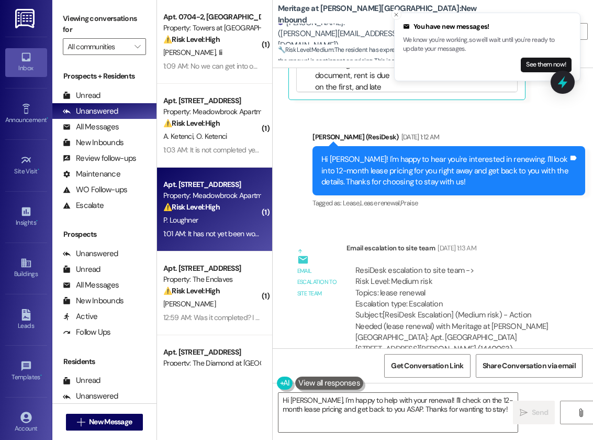
click at [211, 216] on div "P. Loughner" at bounding box center [211, 220] width 99 height 13
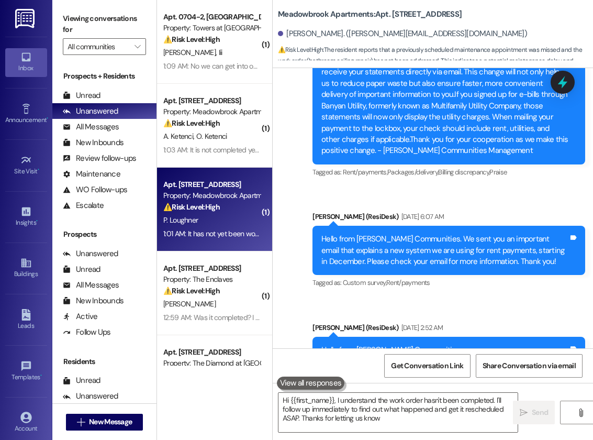
type textarea "Hi {{first_name}}, I understand the work order hasn't been completed. I'll foll…"
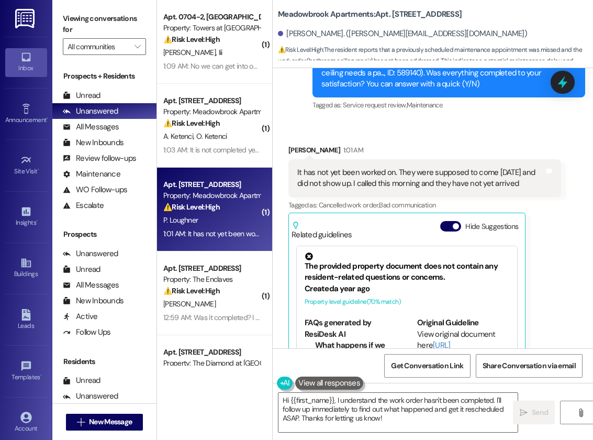
scroll to position [1664, 0]
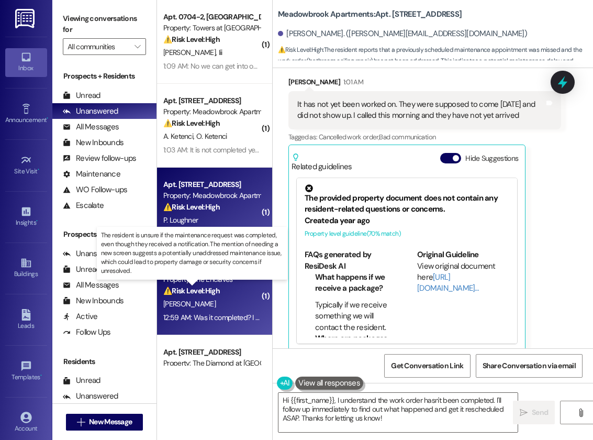
click at [208, 294] on strong "⚠️ Risk Level: High" at bounding box center [191, 290] width 57 height 9
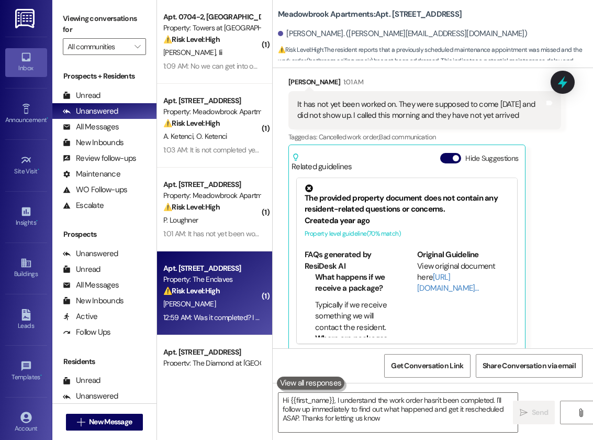
type textarea "Hi {{first_name}}, I understand the work order hasn't been completed. I'll foll…"
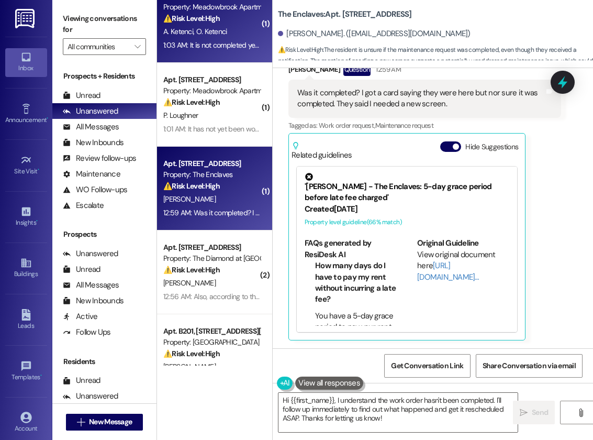
scroll to position [144, 0]
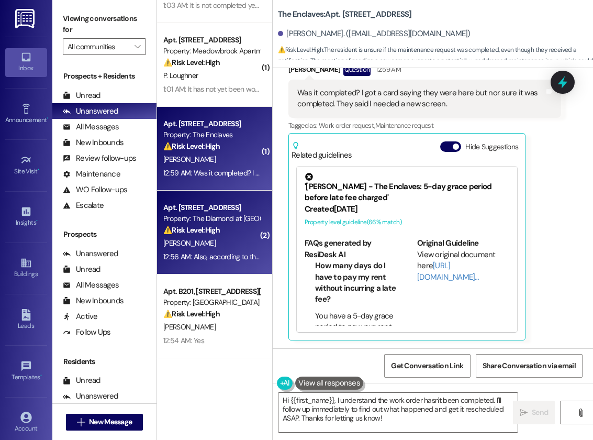
click at [230, 211] on div "Apt. [STREET_ADDRESS]" at bounding box center [211, 207] width 97 height 11
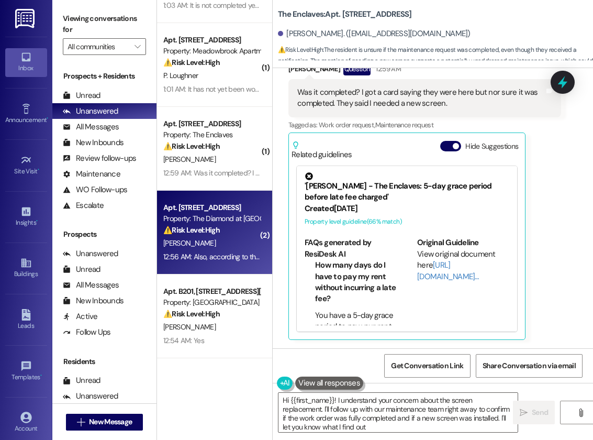
type textarea "Hi {{first_name}}! I understand your concern about the screen replacement. I'll…"
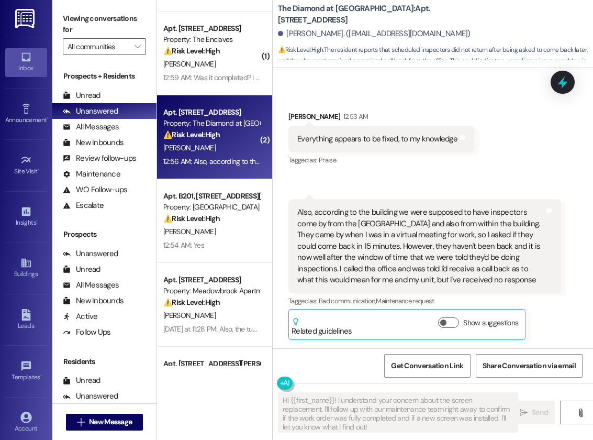
scroll to position [251, 0]
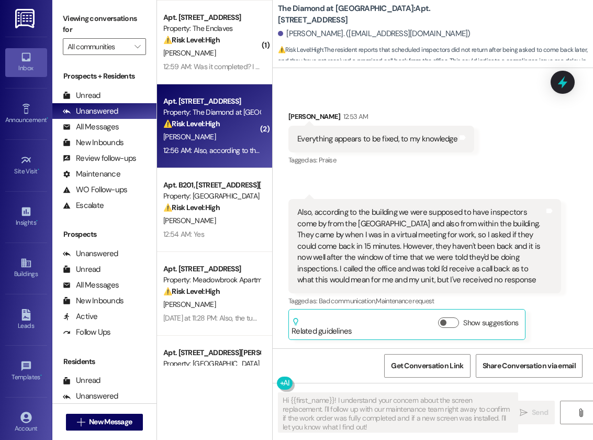
click at [207, 216] on div "[PERSON_NAME]" at bounding box center [211, 220] width 99 height 13
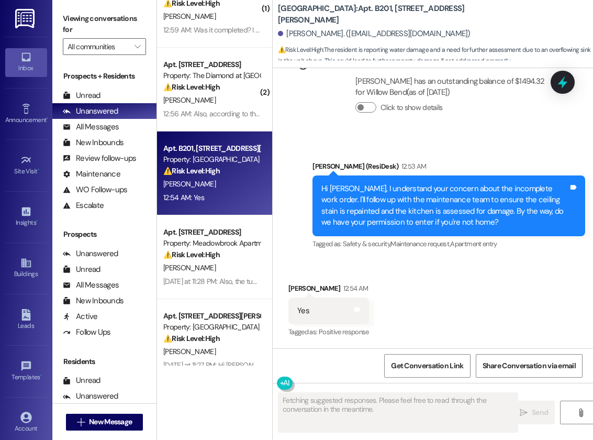
scroll to position [300, 0]
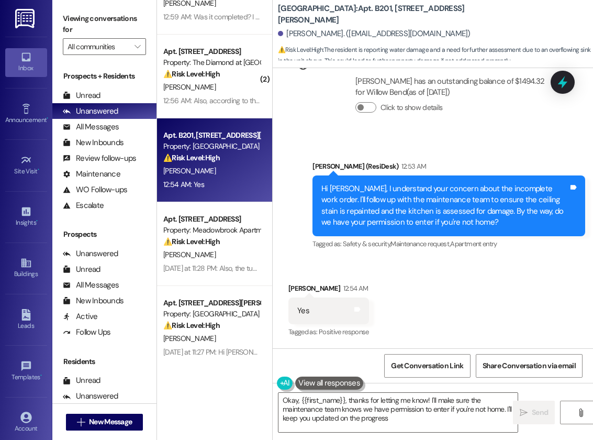
type textarea "Okay, {{first_name}}, thanks for letting me know! I'll make sure the maintenanc…"
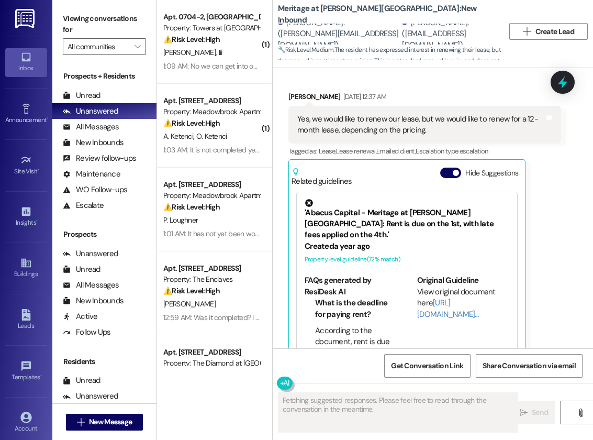
scroll to position [272, 0]
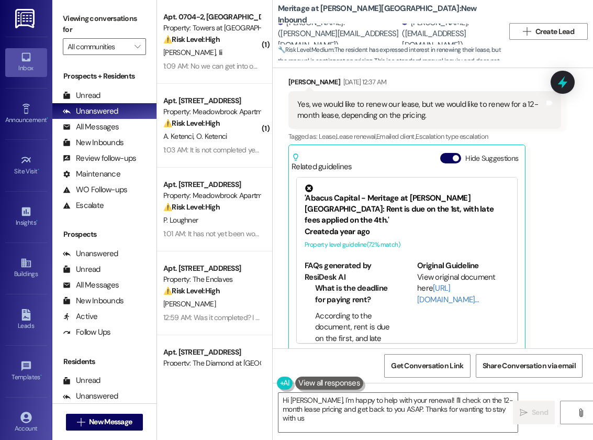
type textarea "Hi [PERSON_NAME], I'm happy to help with your renewal! I'll check on the 12-mon…"
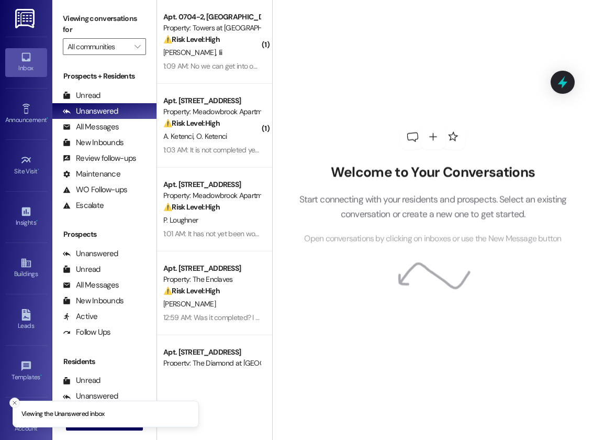
click at [15, 401] on line "Close toast" at bounding box center [14, 402] width 3 height 3
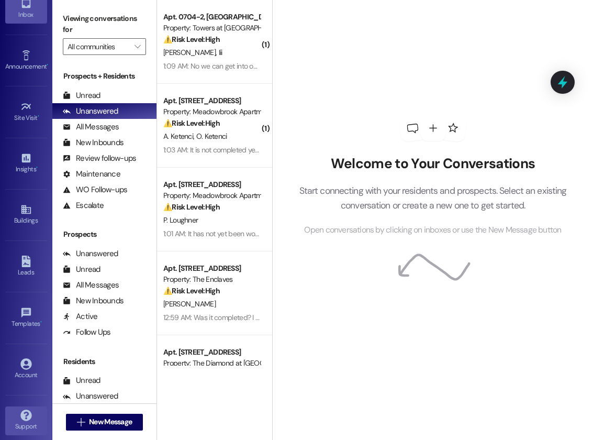
scroll to position [60, 0]
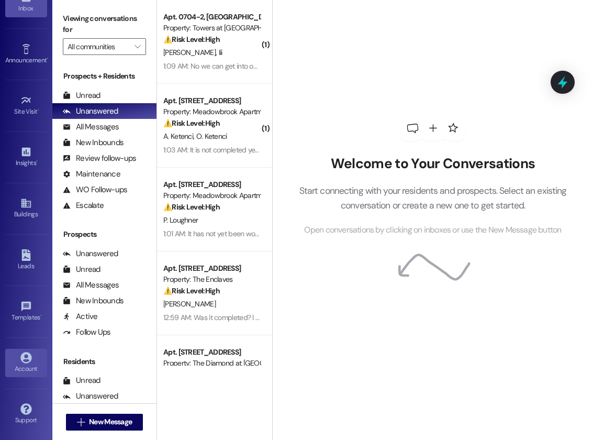
click at [17, 359] on link "Account" at bounding box center [26, 363] width 42 height 28
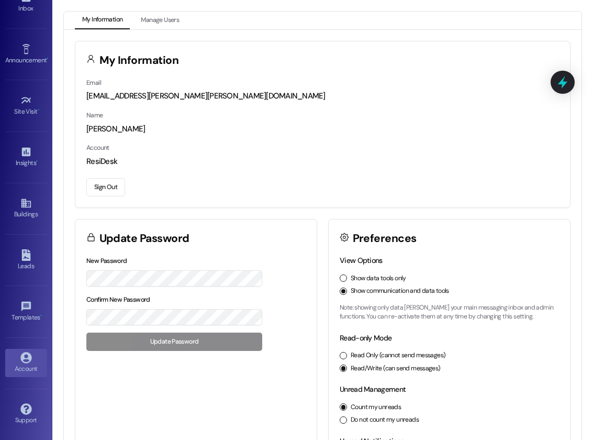
click at [107, 189] on button "Sign Out" at bounding box center [105, 187] width 39 height 18
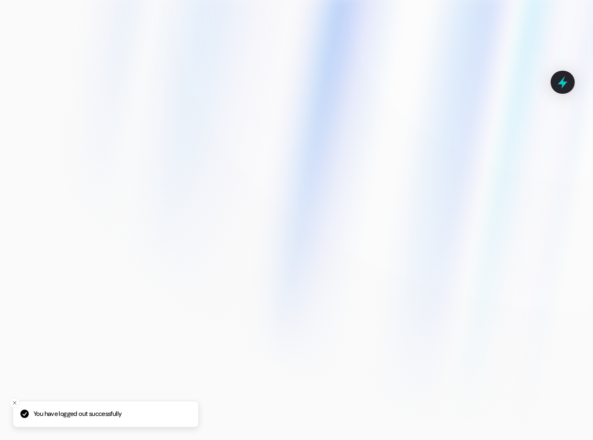
type input "[EMAIL_ADDRESS][DOMAIN_NAME]"
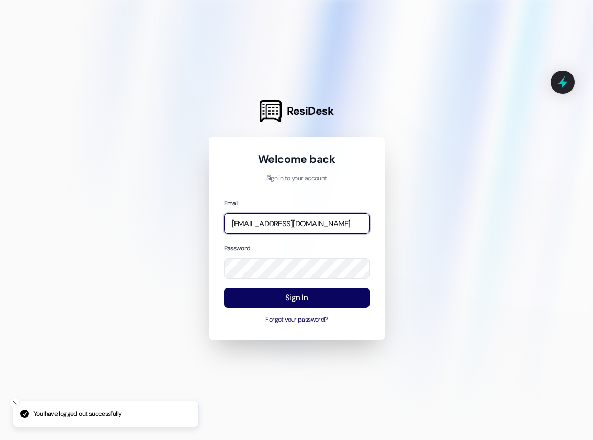
click at [316, 227] on input "[EMAIL_ADDRESS][DOMAIN_NAME]" at bounding box center [297, 223] width 146 height 20
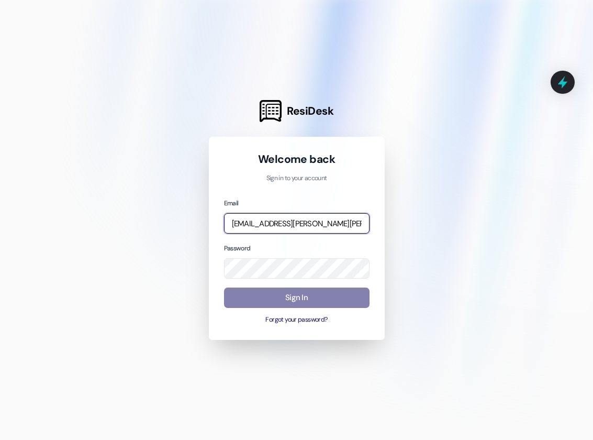
type input "[EMAIL_ADDRESS][PERSON_NAME][PERSON_NAME][DOMAIN_NAME]"
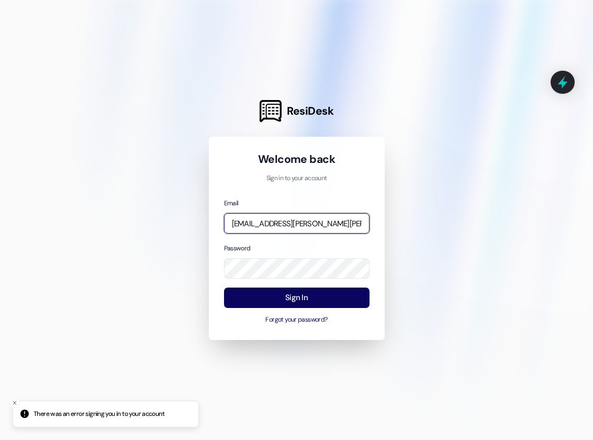
click at [338, 228] on input "[EMAIL_ADDRESS][PERSON_NAME][PERSON_NAME][DOMAIN_NAME]" at bounding box center [297, 223] width 146 height 20
click at [0, 439] on com-1password-button at bounding box center [0, 440] width 0 height 0
